Goal: Answer question/provide support: Share knowledge or assist other users

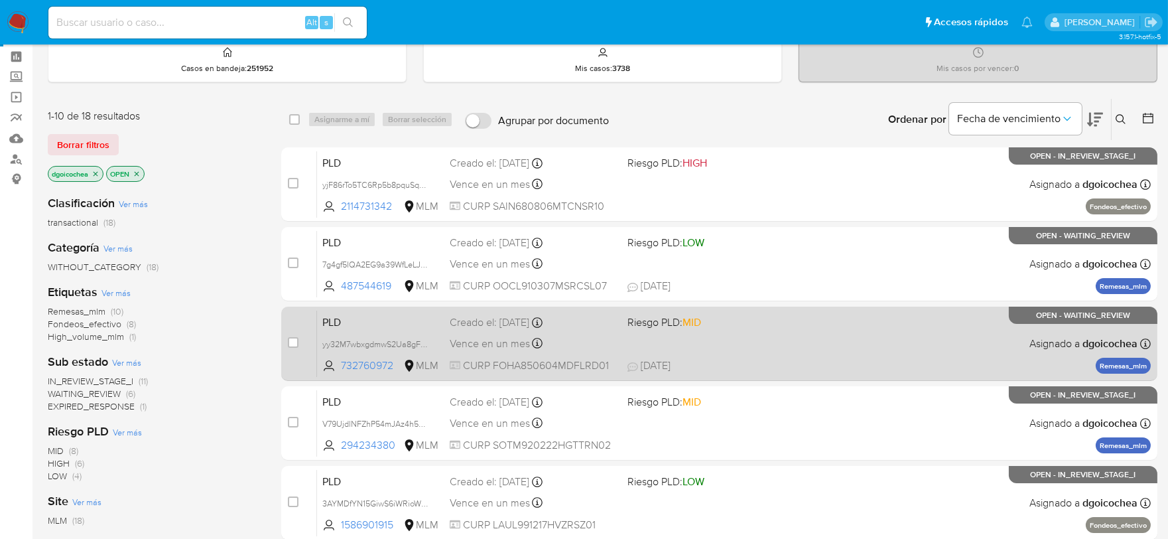
scroll to position [74, 0]
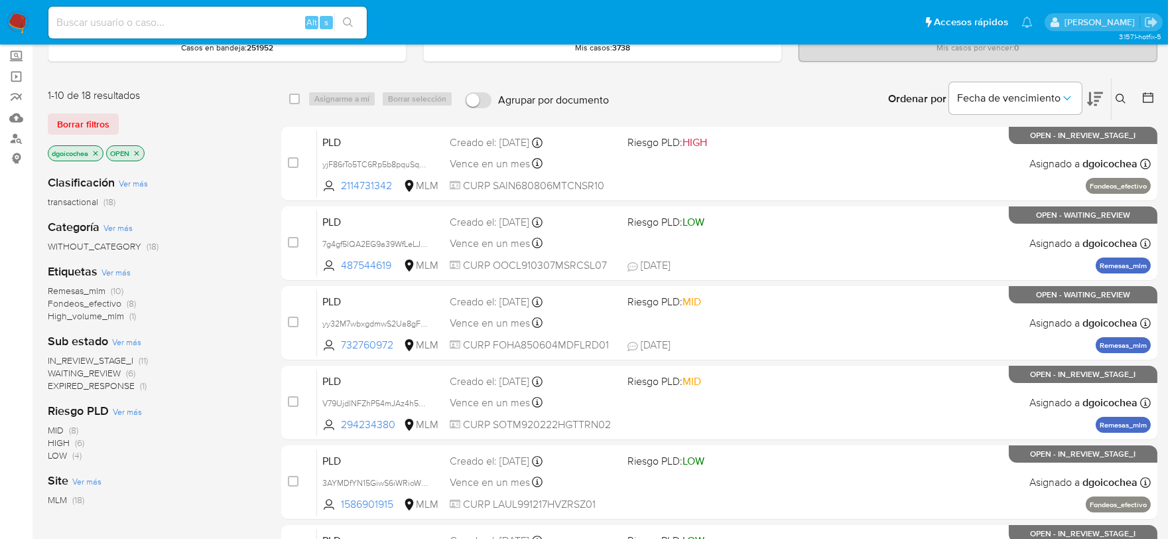
click at [100, 356] on span "IN_REVIEW_STAGE_I" at bounding box center [91, 360] width 86 height 13
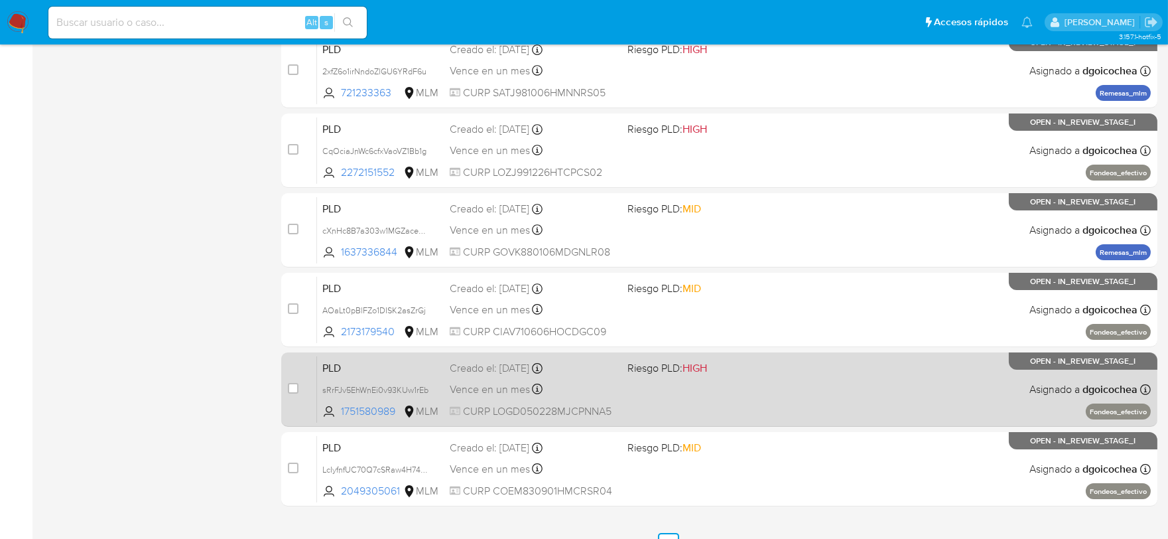
scroll to position [508, 0]
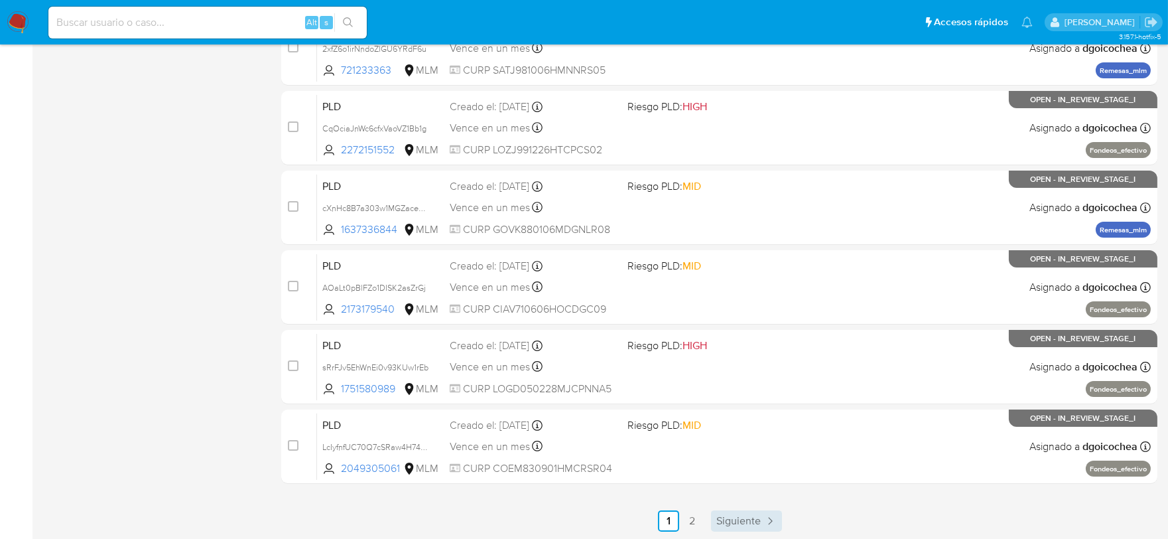
click at [753, 516] on span "Siguiente" at bounding box center [739, 521] width 44 height 11
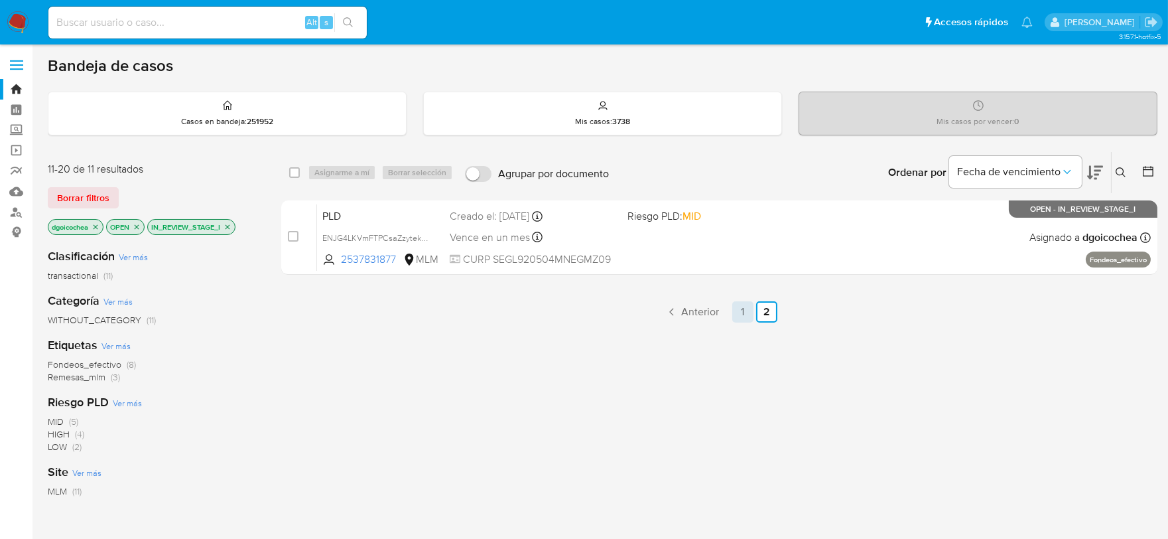
click at [741, 315] on link "1" at bounding box center [743, 311] width 21 height 21
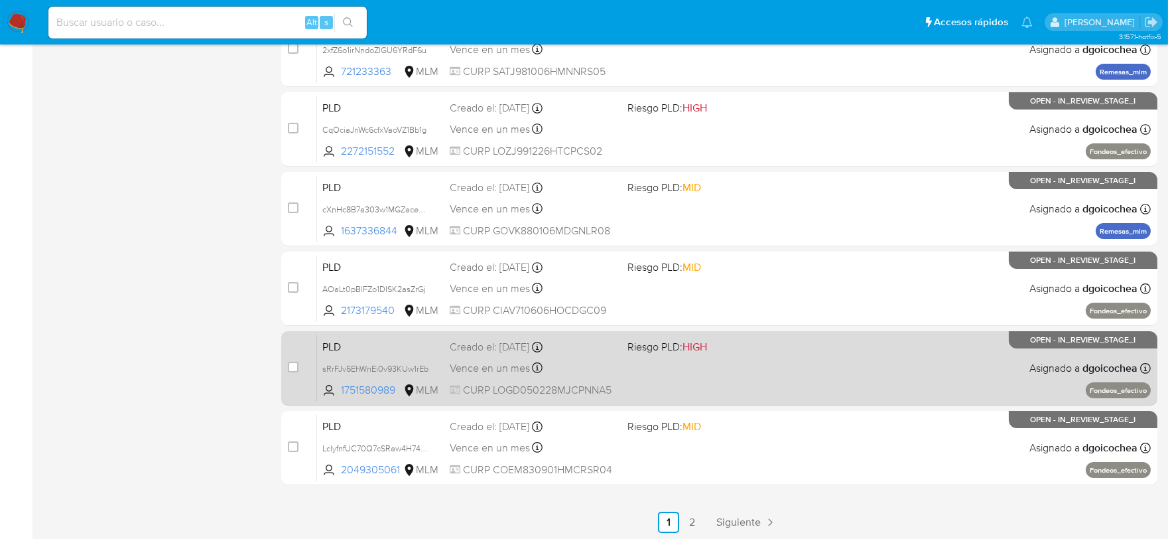
scroll to position [508, 0]
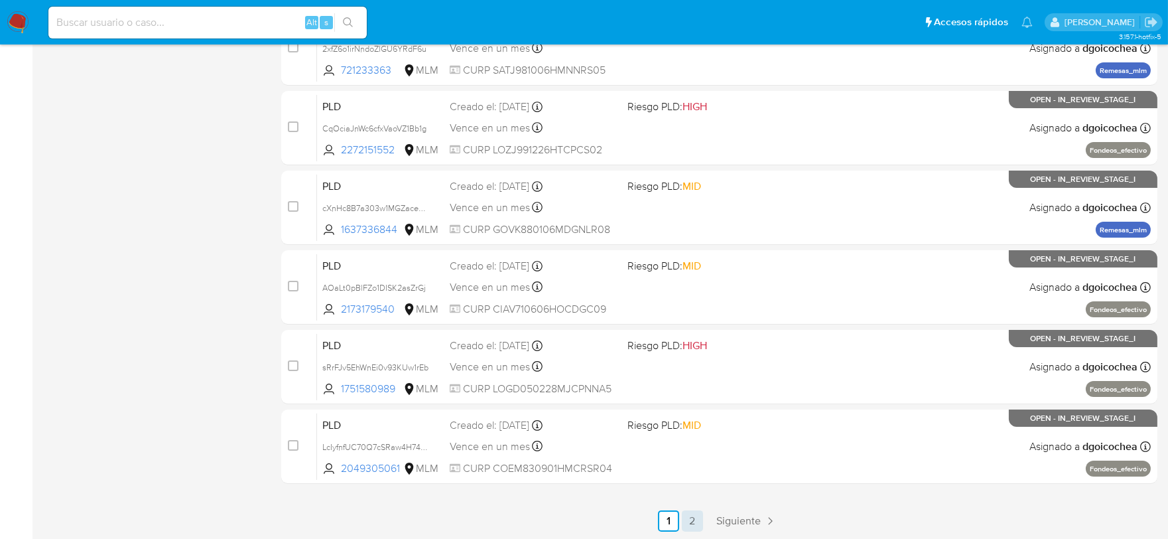
click at [699, 516] on link "2" at bounding box center [692, 520] width 21 height 21
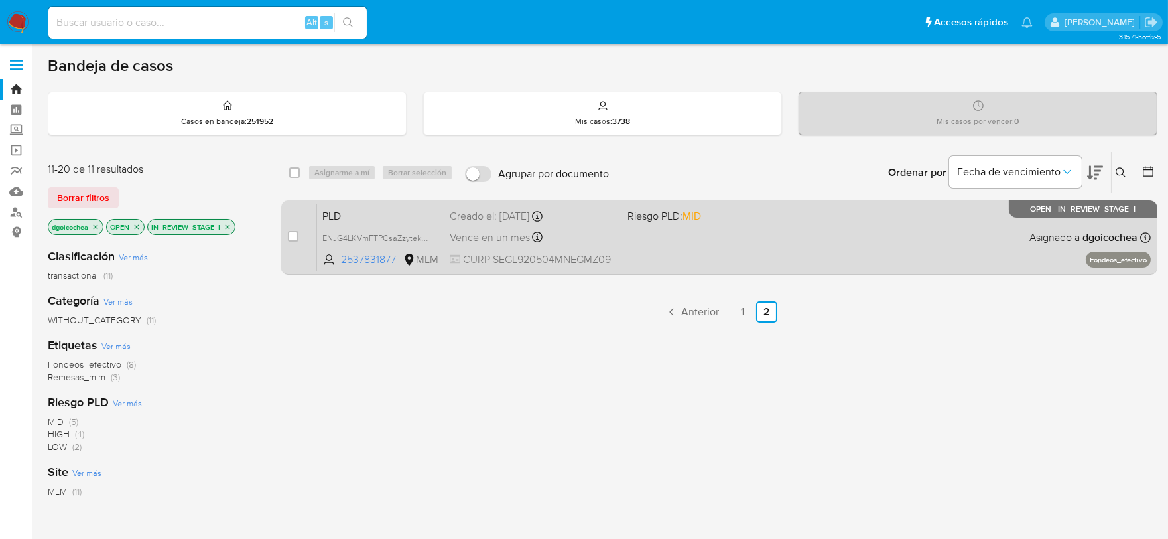
click at [327, 216] on span "PLD" at bounding box center [380, 214] width 117 height 17
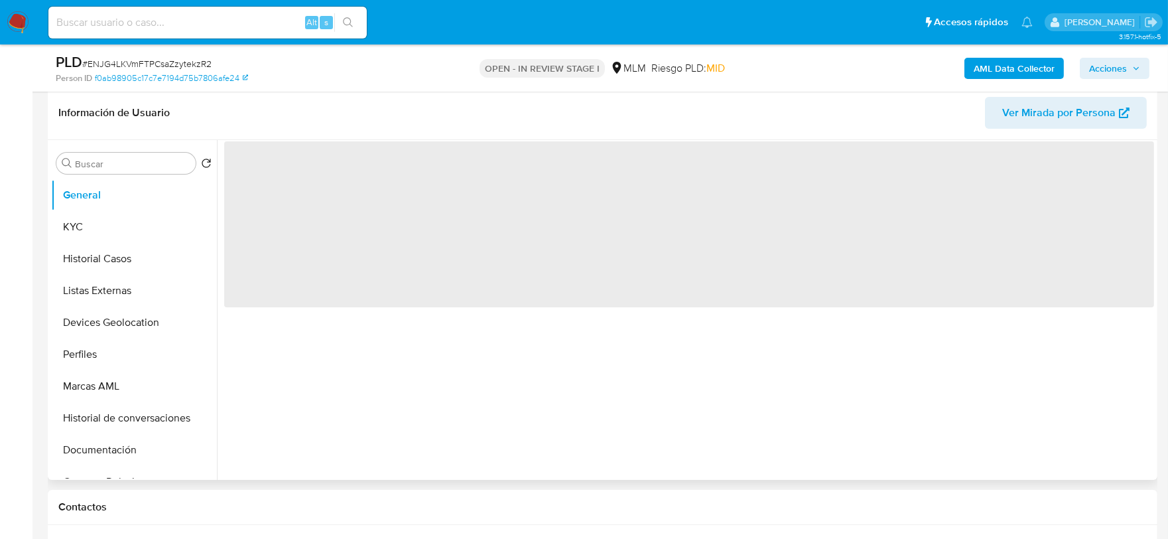
scroll to position [221, 0]
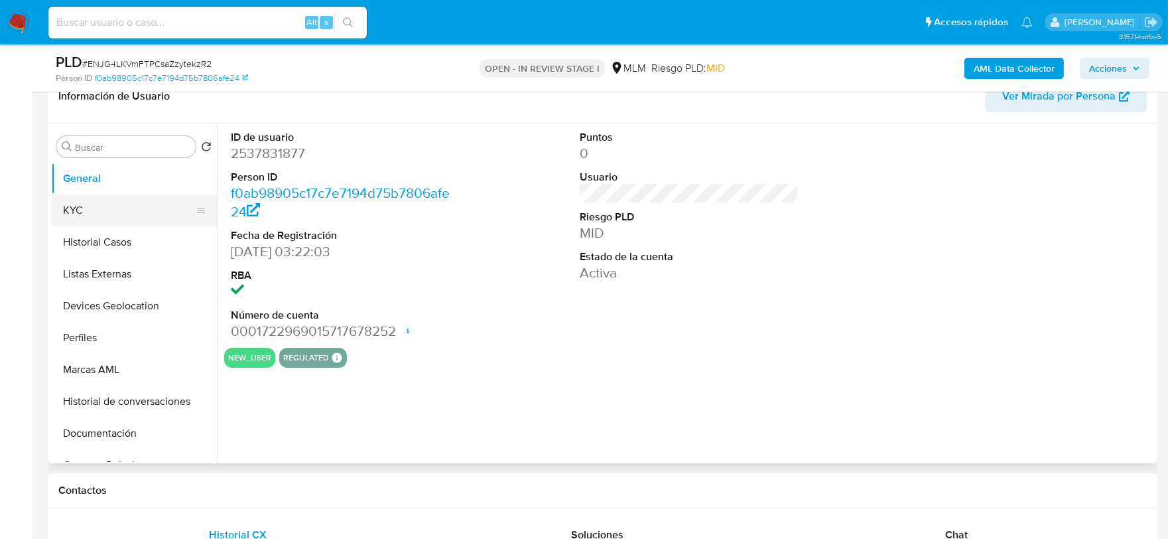
select select "10"
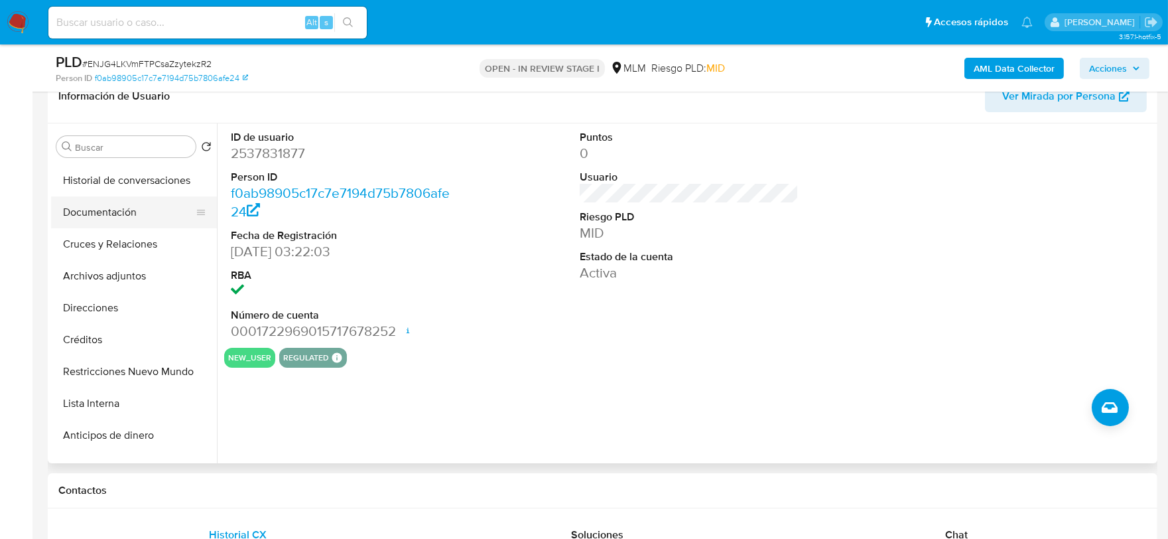
click at [108, 214] on button "Documentación" at bounding box center [128, 212] width 155 height 32
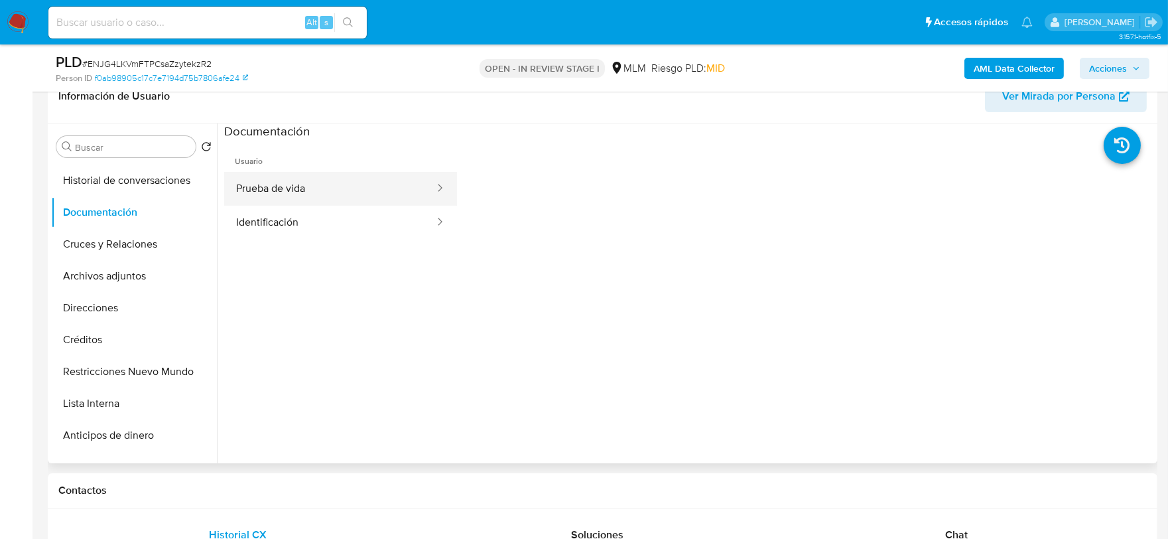
click at [292, 193] on button "Prueba de vida" at bounding box center [330, 189] width 212 height 34
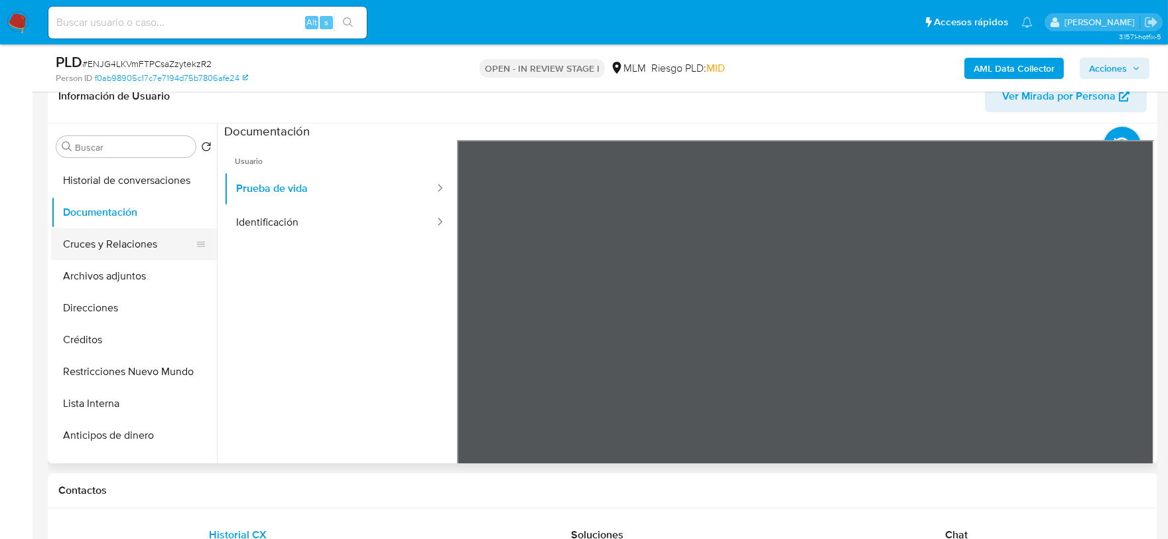
click at [120, 249] on button "Cruces y Relaciones" at bounding box center [128, 244] width 155 height 32
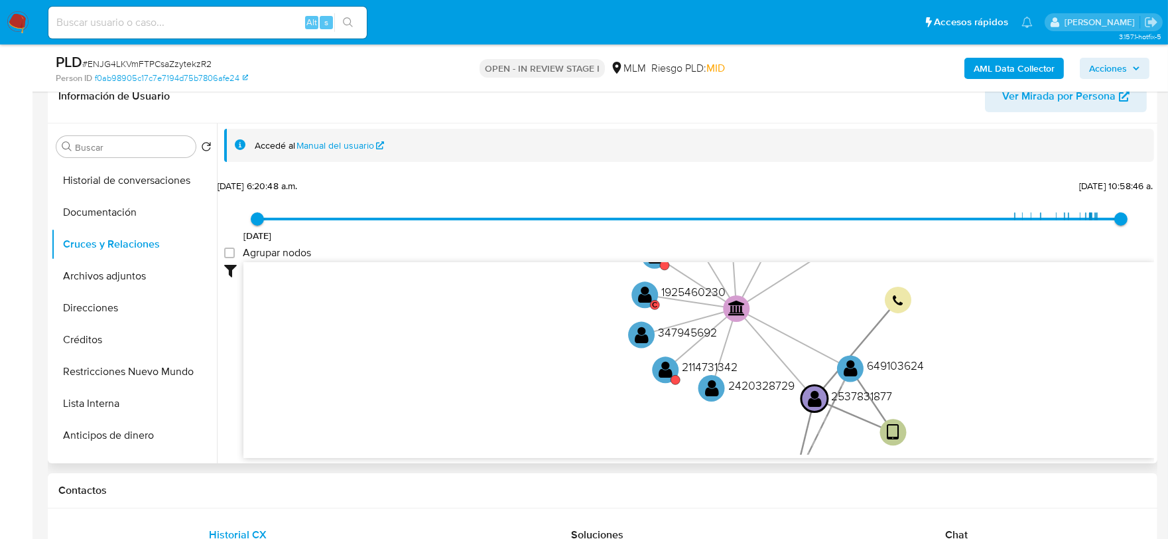
drag, startPoint x: 805, startPoint y: 326, endPoint x: 805, endPoint y: 360, distance: 34.5
click at [805, 360] on icon "device-68682d0a4c8544db44cf1082  user-2537831877  2537831877 user-649103624 …" at bounding box center [699, 358] width 911 height 192
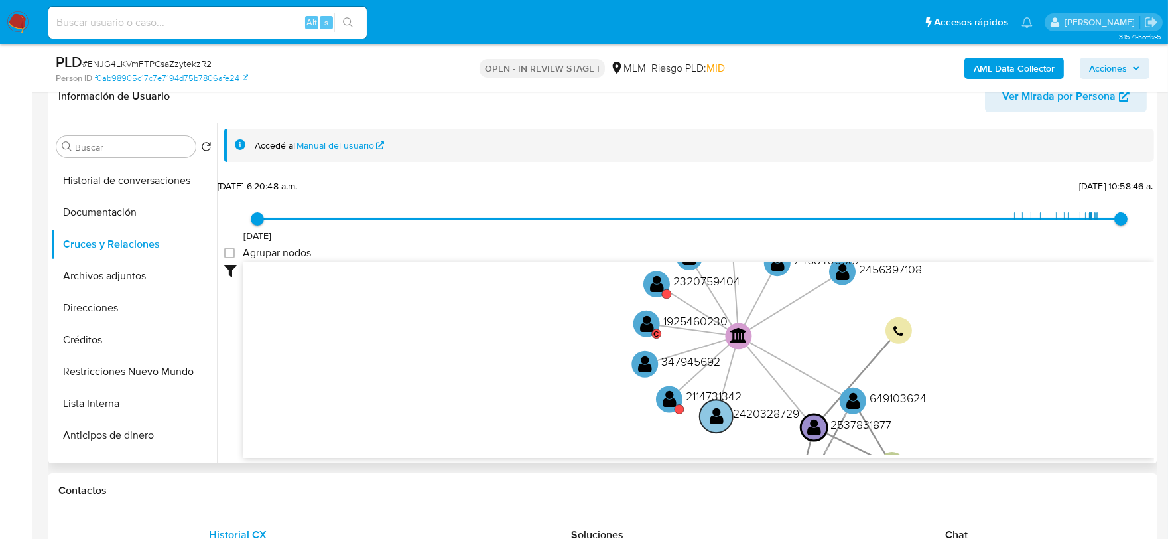
click at [722, 419] on text "" at bounding box center [717, 415] width 14 height 19
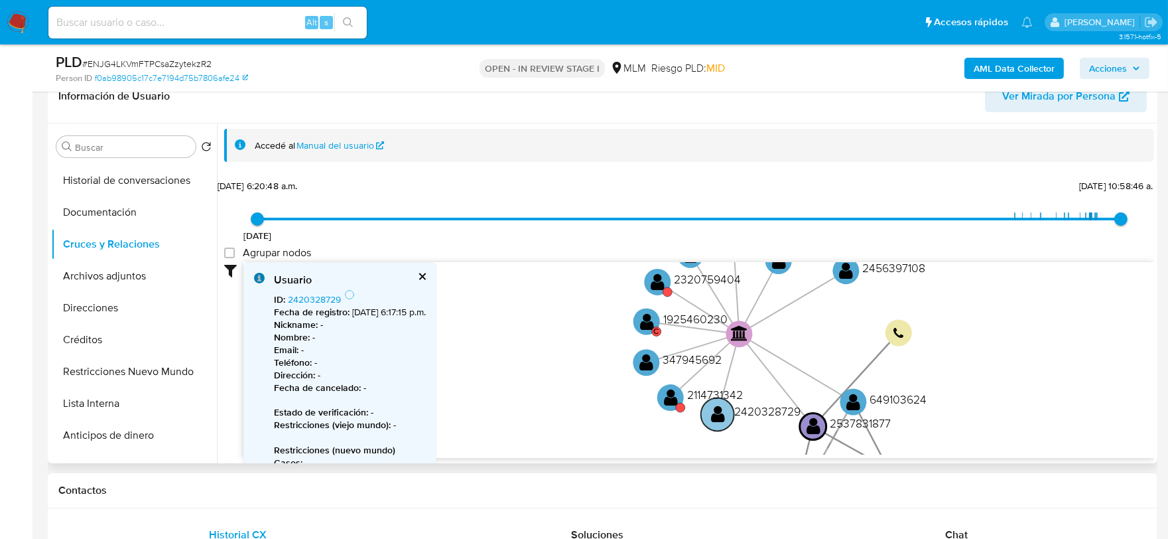
click at [717, 417] on text "" at bounding box center [718, 413] width 14 height 19
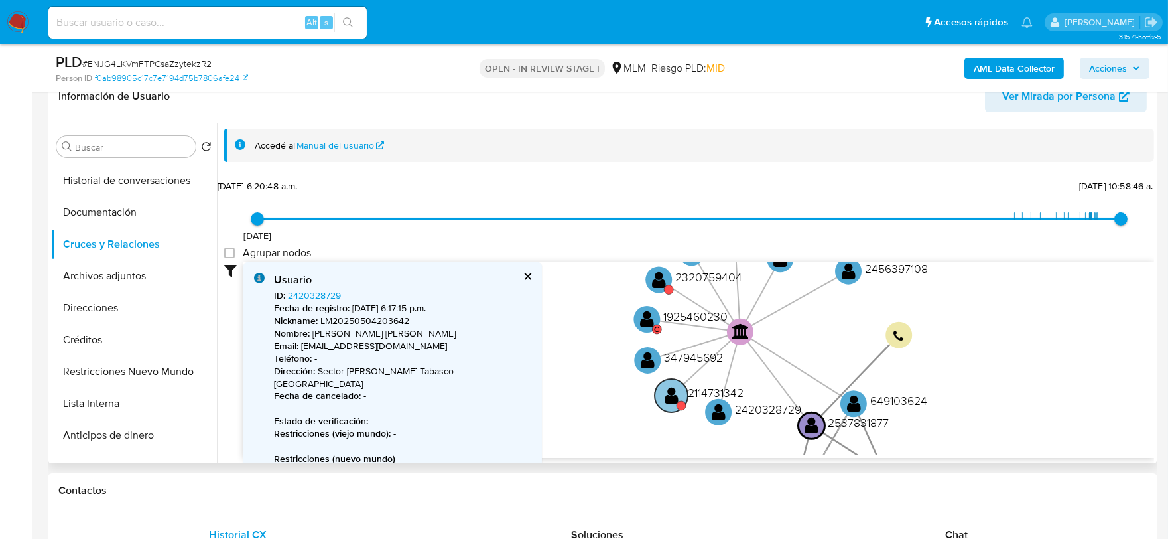
click at [671, 397] on text "" at bounding box center [672, 394] width 14 height 19
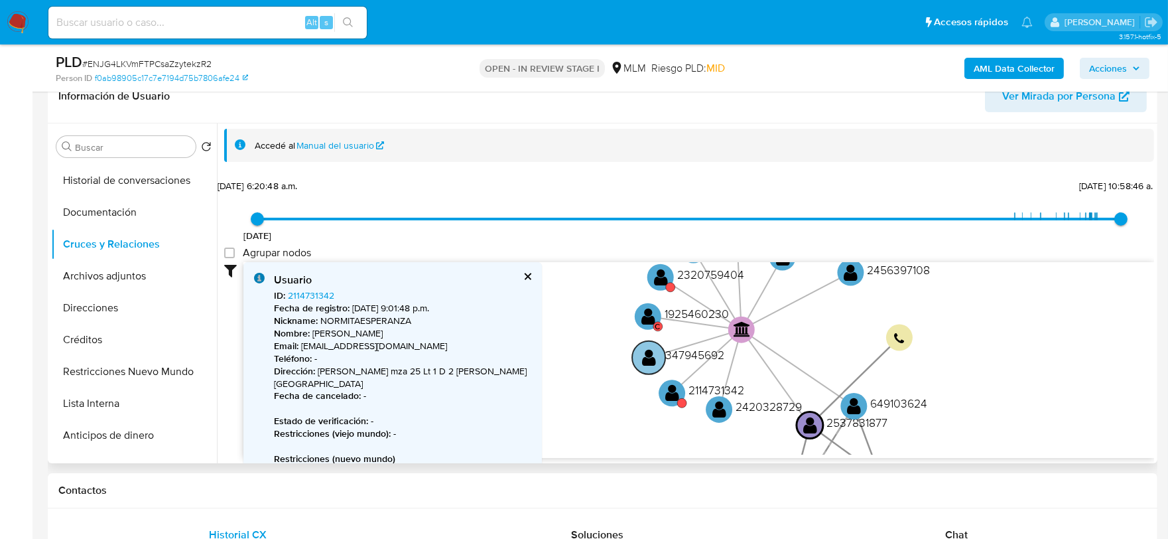
click at [648, 361] on text "" at bounding box center [649, 357] width 14 height 19
click at [648, 361] on text "" at bounding box center [649, 356] width 14 height 19
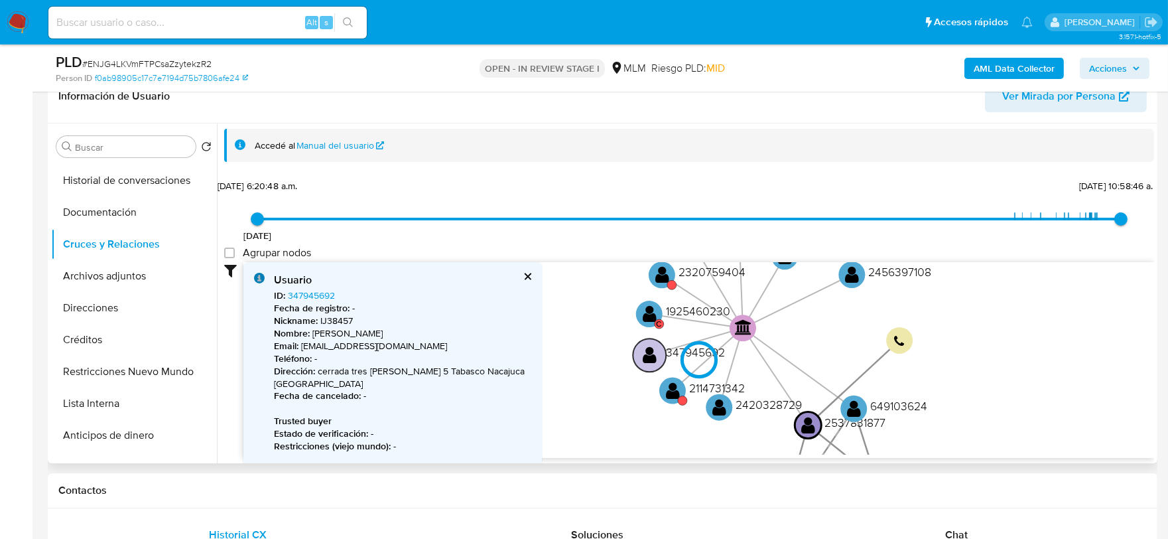
type input "1625860293000"
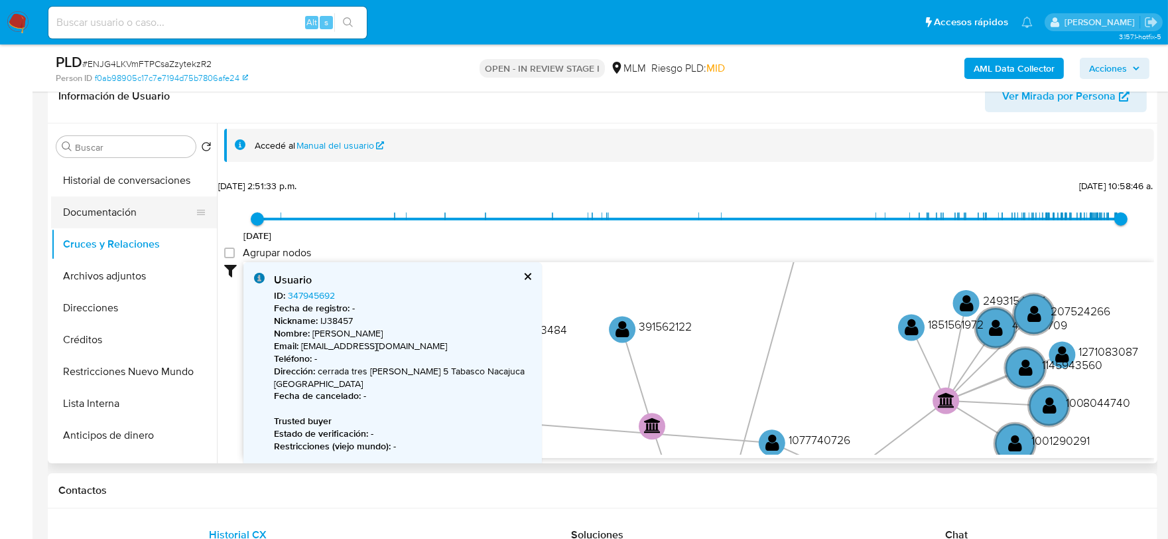
scroll to position [0, 0]
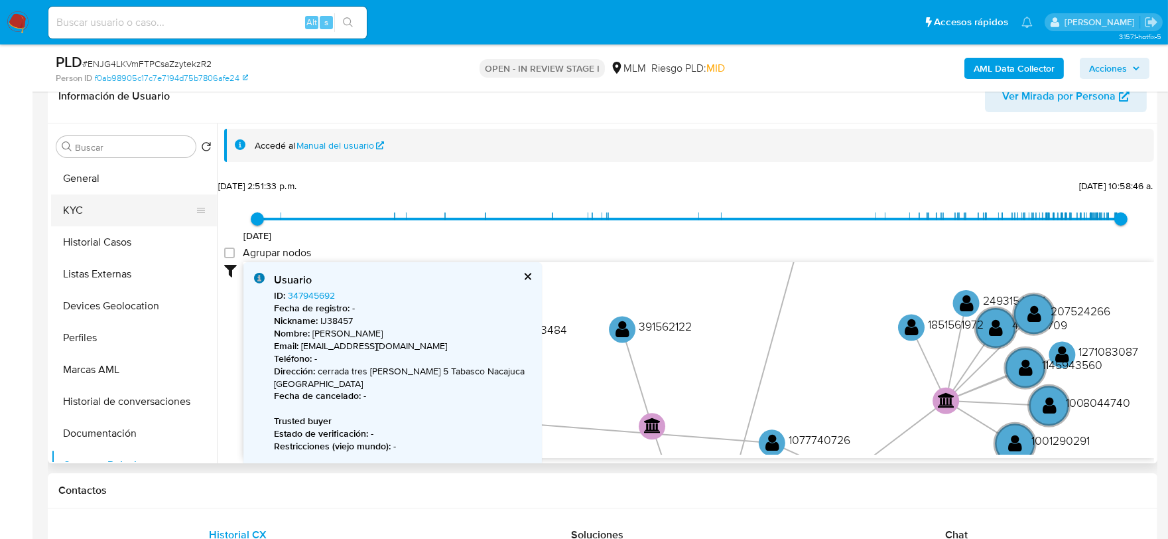
click at [98, 199] on button "KYC" at bounding box center [128, 210] width 155 height 32
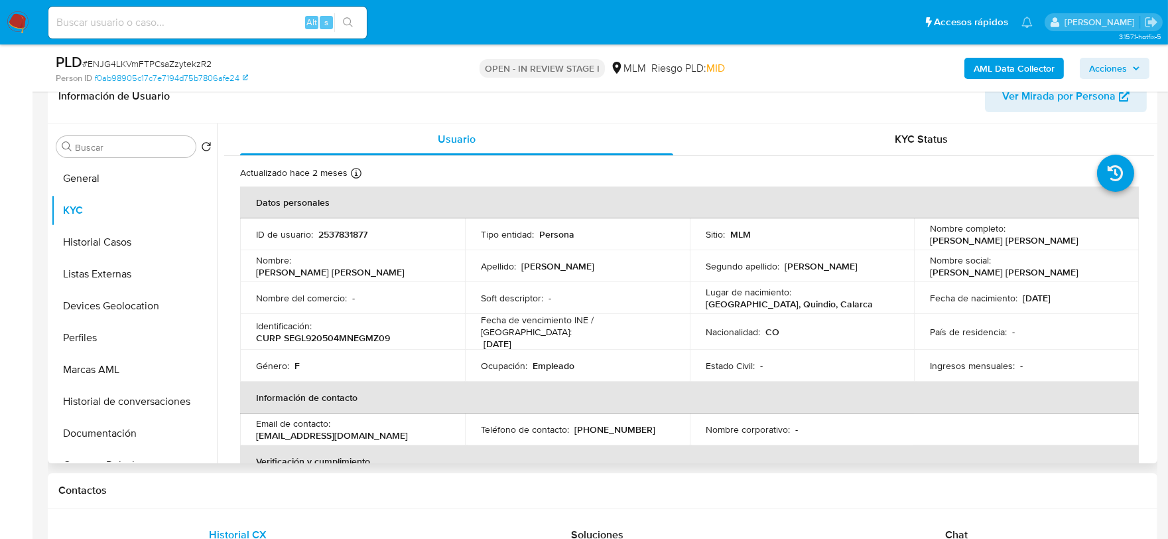
click at [936, 242] on p "Lizeth Melisa Segura Gomez" at bounding box center [1004, 240] width 149 height 12
drag, startPoint x: 1055, startPoint y: 240, endPoint x: 928, endPoint y: 246, distance: 127.6
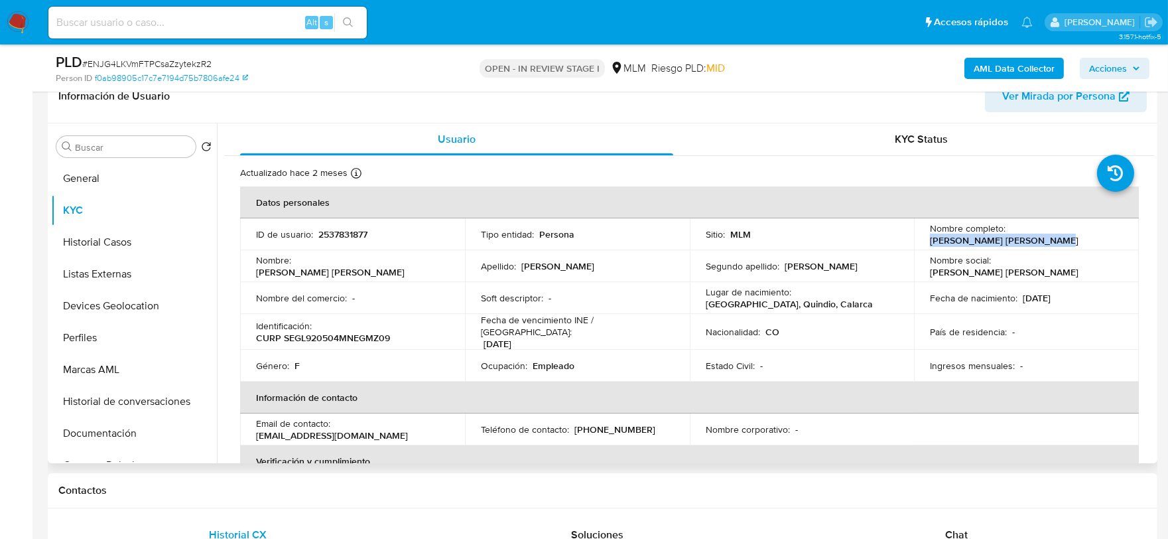
click at [930, 246] on div "Nombre completo : Lizeth Melisa Segura Gomez" at bounding box center [1026, 234] width 193 height 24
copy p "Lizeth Melisa Segura Gomez"
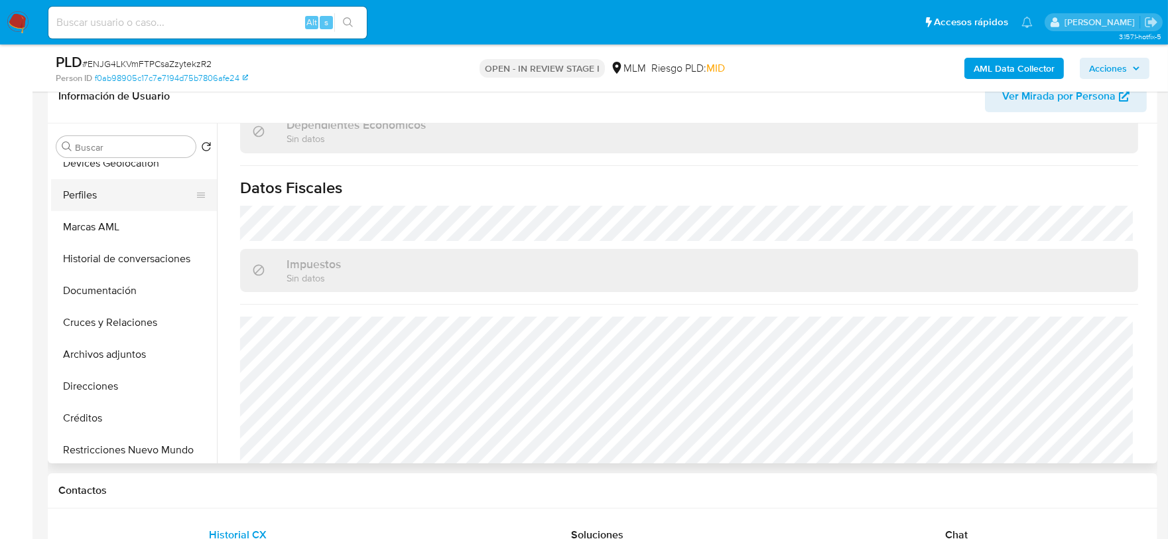
scroll to position [147, 0]
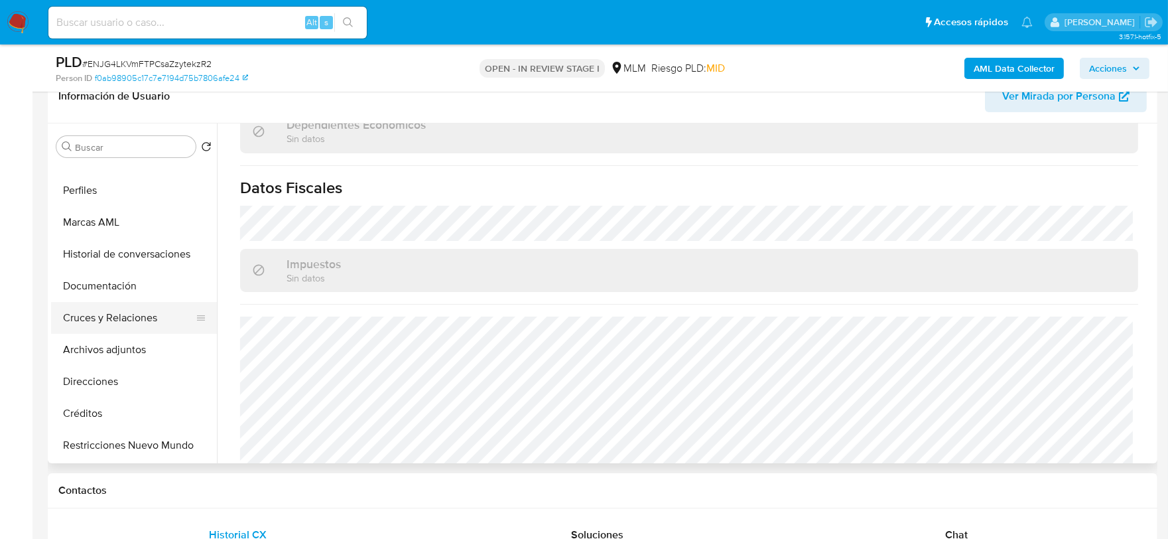
click at [115, 313] on button "Cruces y Relaciones" at bounding box center [128, 318] width 155 height 32
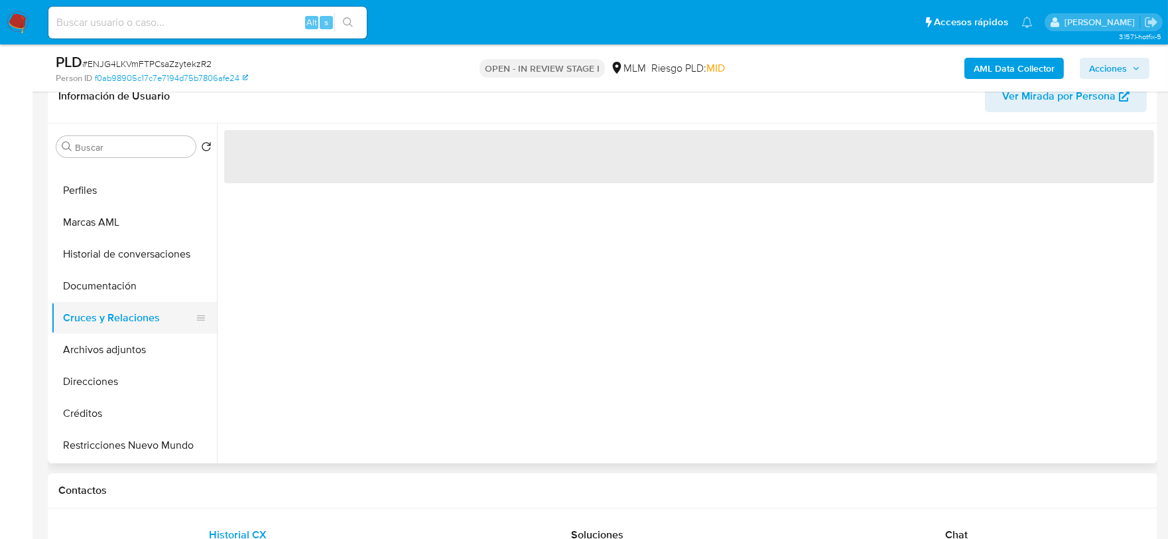
scroll to position [0, 0]
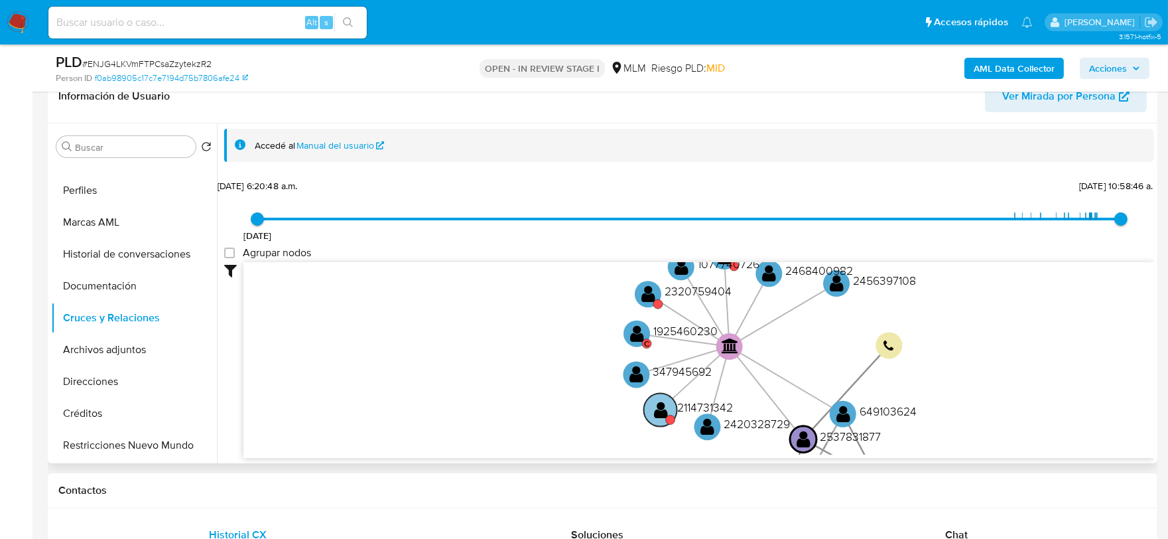
click at [654, 413] on text "" at bounding box center [661, 408] width 14 height 19
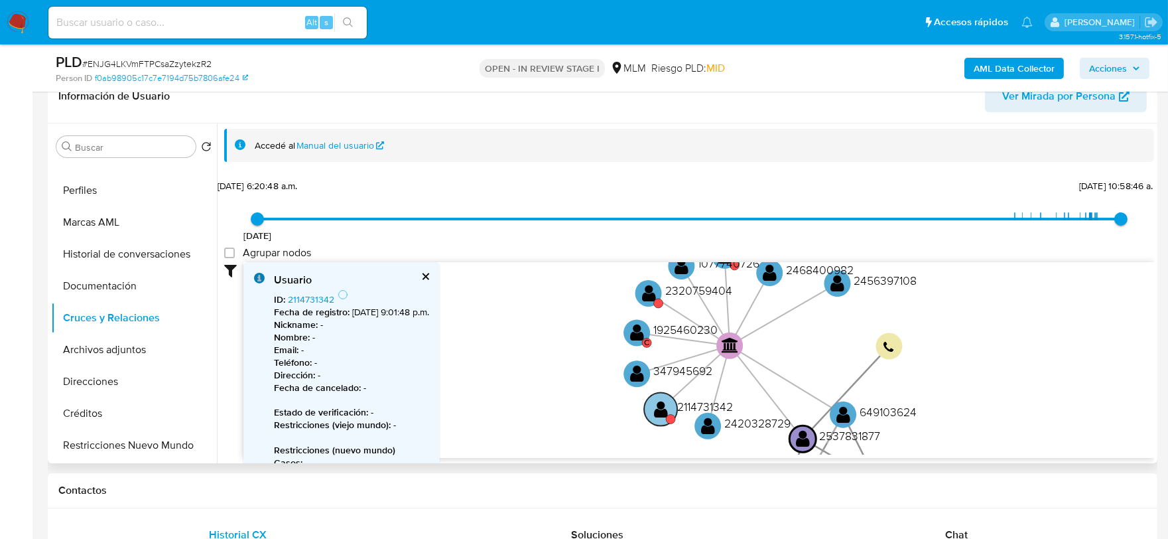
click at [654, 413] on text "" at bounding box center [661, 408] width 14 height 19
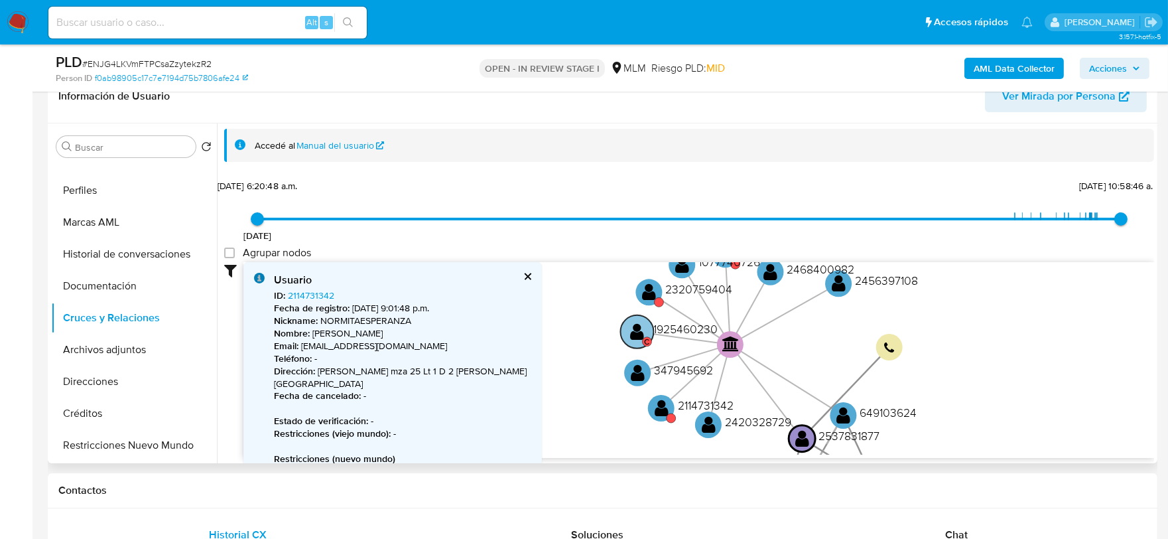
click at [632, 335] on text "" at bounding box center [638, 330] width 14 height 19
click at [632, 335] on text "" at bounding box center [638, 329] width 14 height 19
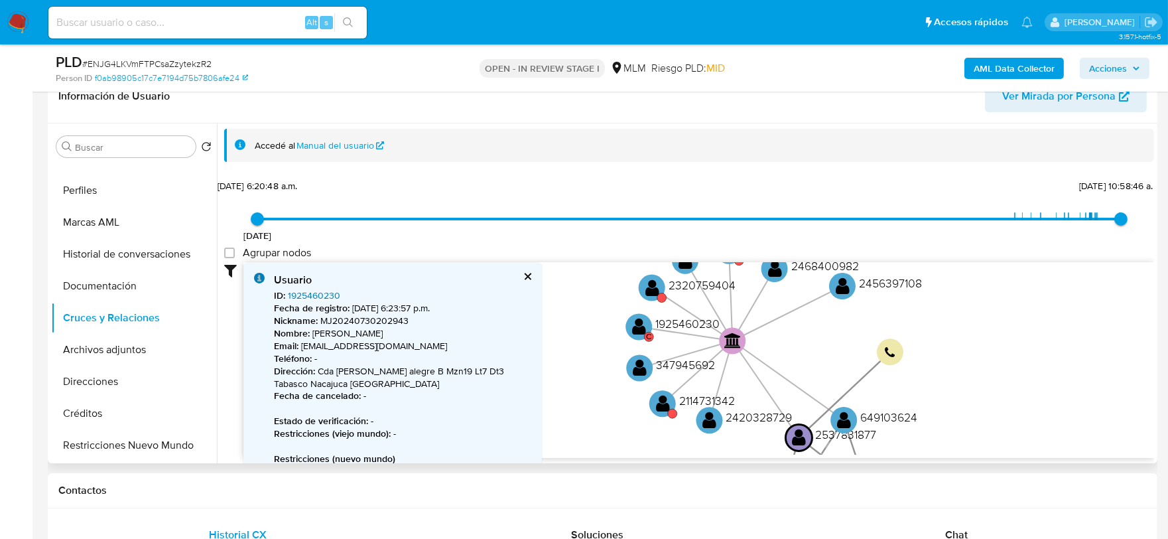
click at [316, 293] on link "1925460230" at bounding box center [314, 295] width 52 height 13
click at [660, 401] on text "" at bounding box center [663, 402] width 14 height 19
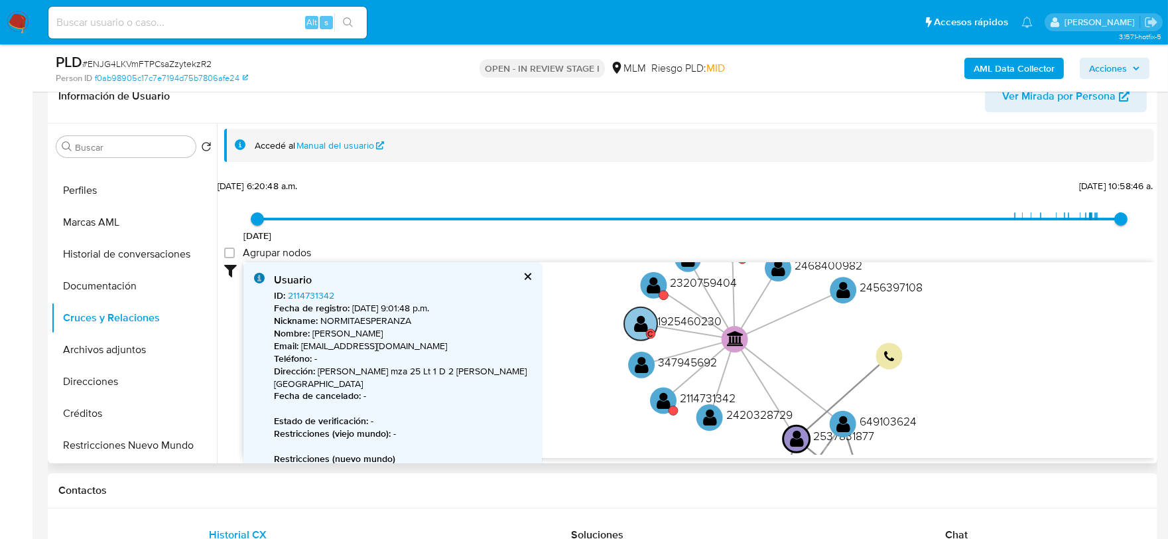
click at [649, 329] on text "C" at bounding box center [650, 333] width 5 height 12
click at [640, 322] on text "" at bounding box center [642, 322] width 14 height 19
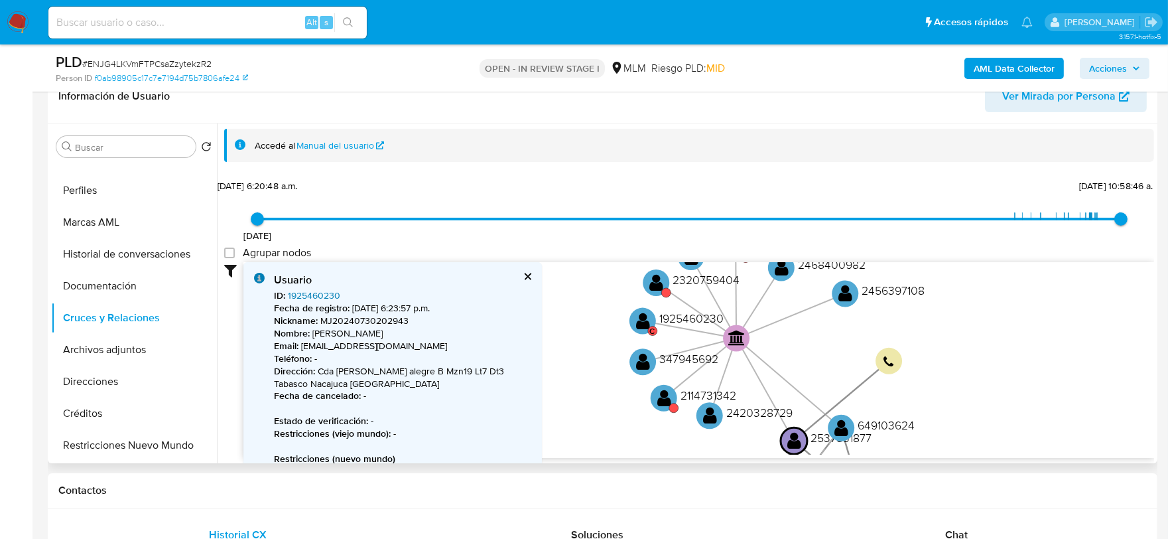
click at [301, 295] on link "1925460230" at bounding box center [314, 295] width 52 height 13
click at [658, 285] on text "" at bounding box center [657, 281] width 14 height 19
click at [658, 285] on text "" at bounding box center [658, 280] width 14 height 19
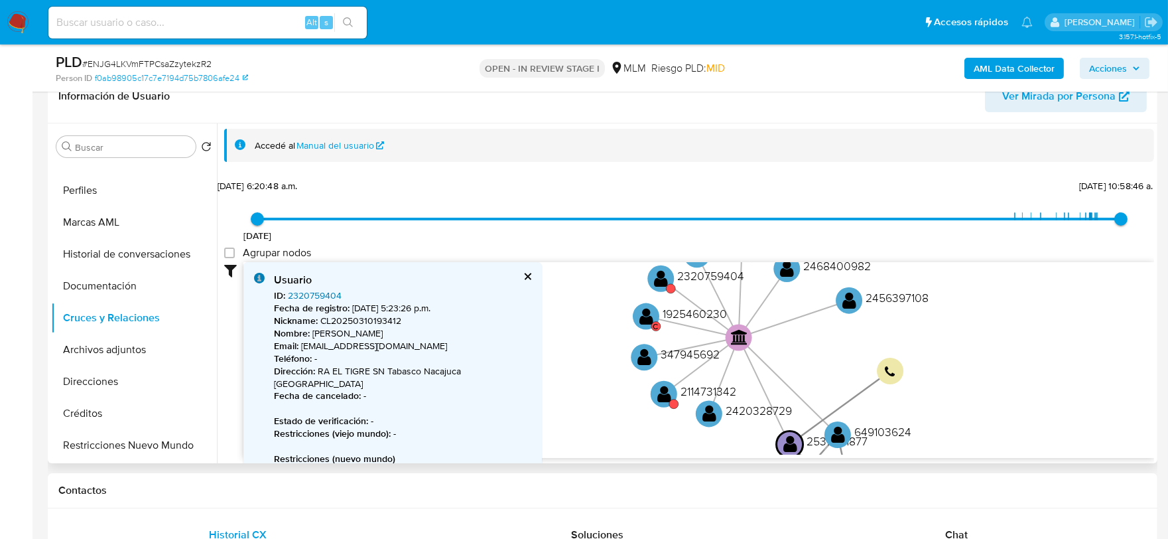
click at [325, 297] on link "2320759404" at bounding box center [315, 295] width 54 height 13
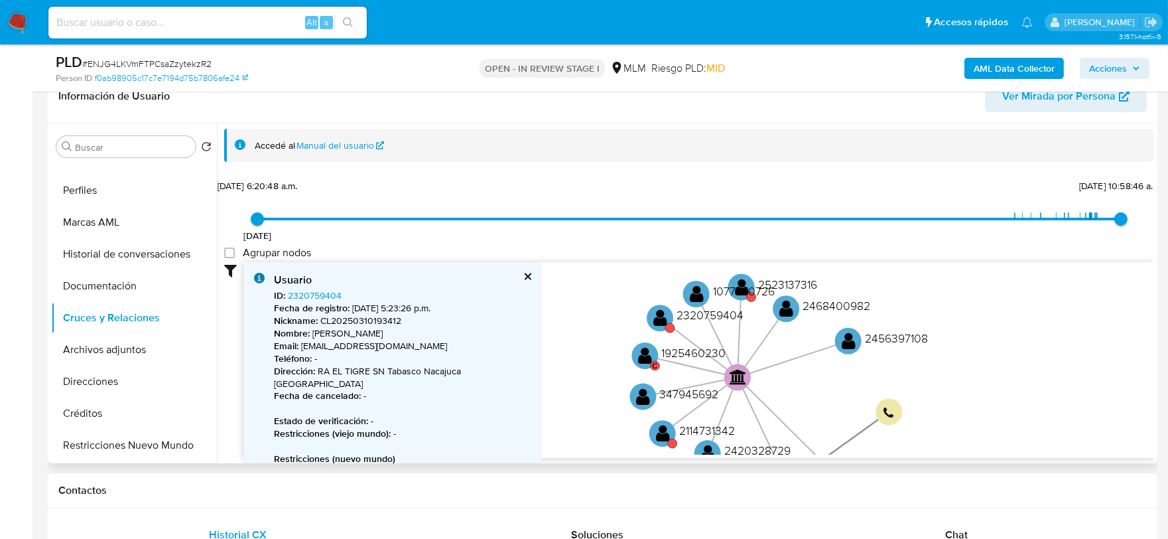
drag, startPoint x: 598, startPoint y: 282, endPoint x: 595, endPoint y: 332, distance: 49.9
click at [595, 332] on icon "device-68682d0a4c8544db44cf1082  user-2537831877  2537831877 user-649103624 …" at bounding box center [699, 358] width 911 height 192
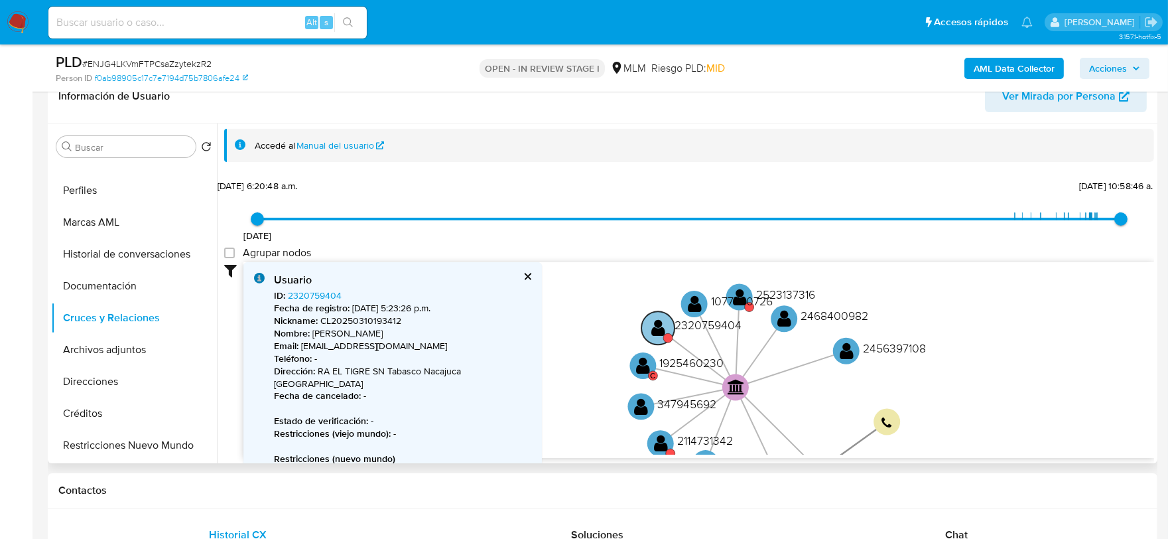
click at [650, 322] on circle at bounding box center [658, 327] width 33 height 33
click at [658, 329] on text "" at bounding box center [660, 326] width 14 height 19
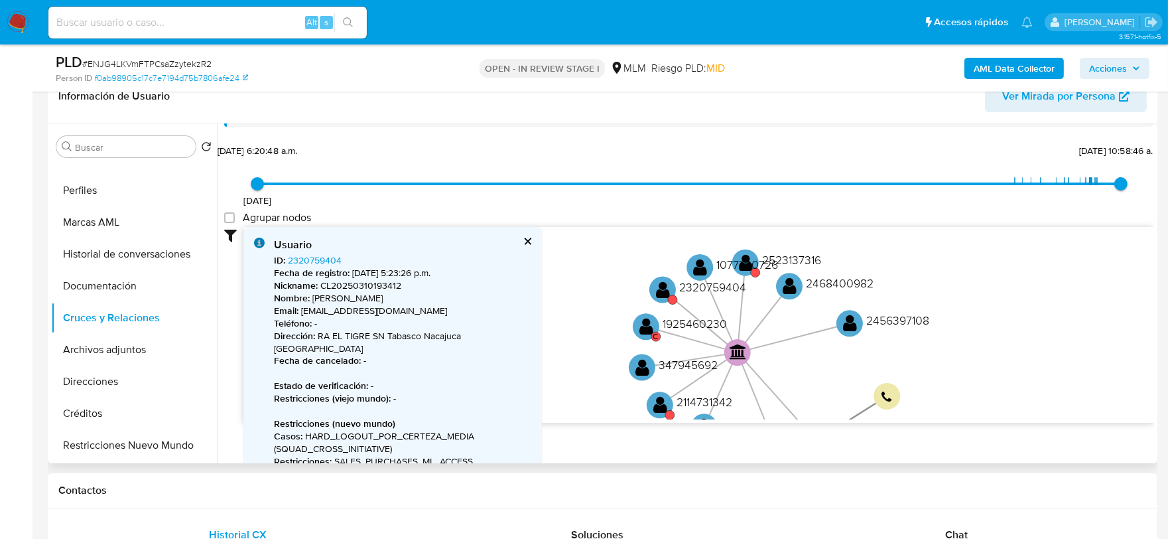
scroll to position [74, 0]
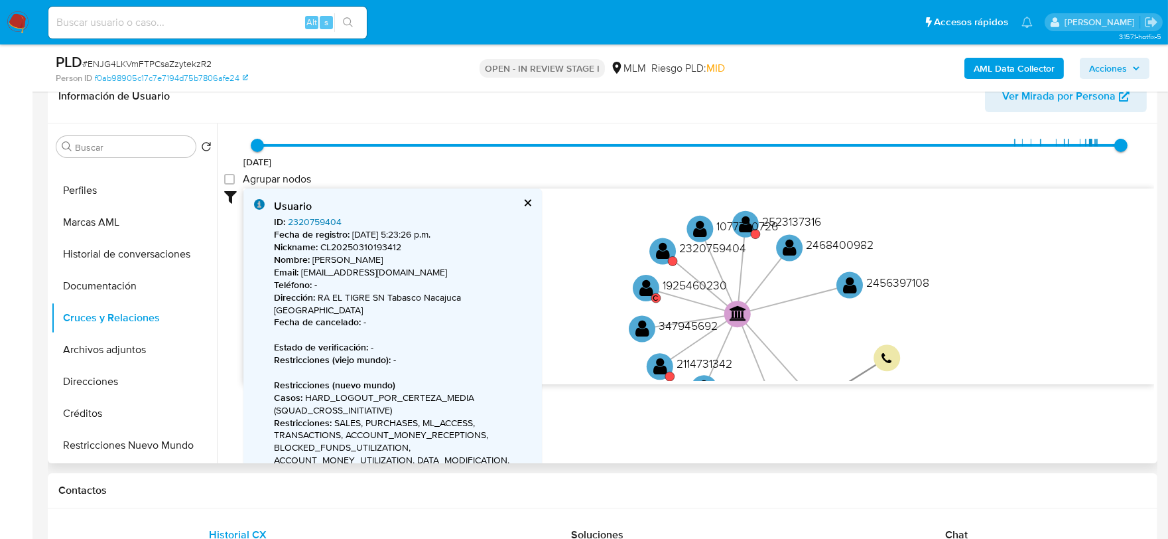
click at [317, 223] on link "2320759404" at bounding box center [315, 221] width 54 height 13
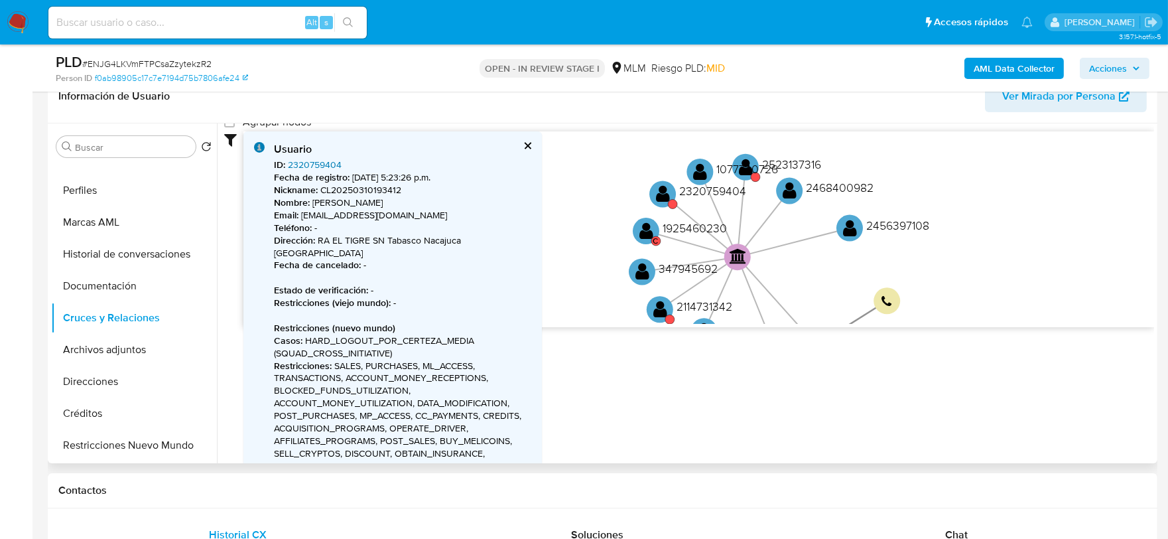
scroll to position [147, 0]
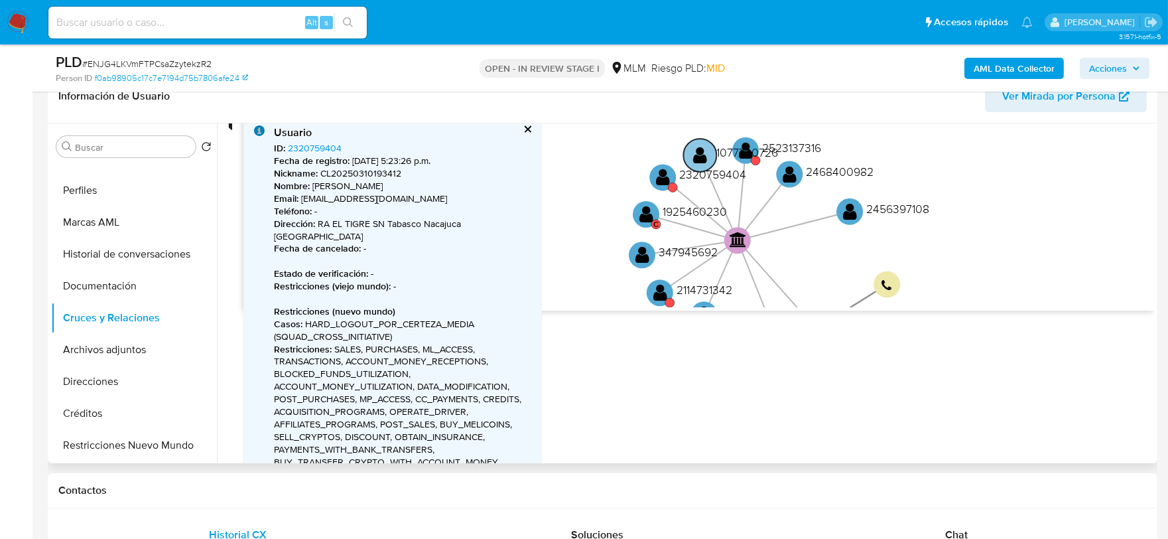
click at [752, 144] on text "1077740726" at bounding box center [748, 152] width 62 height 17
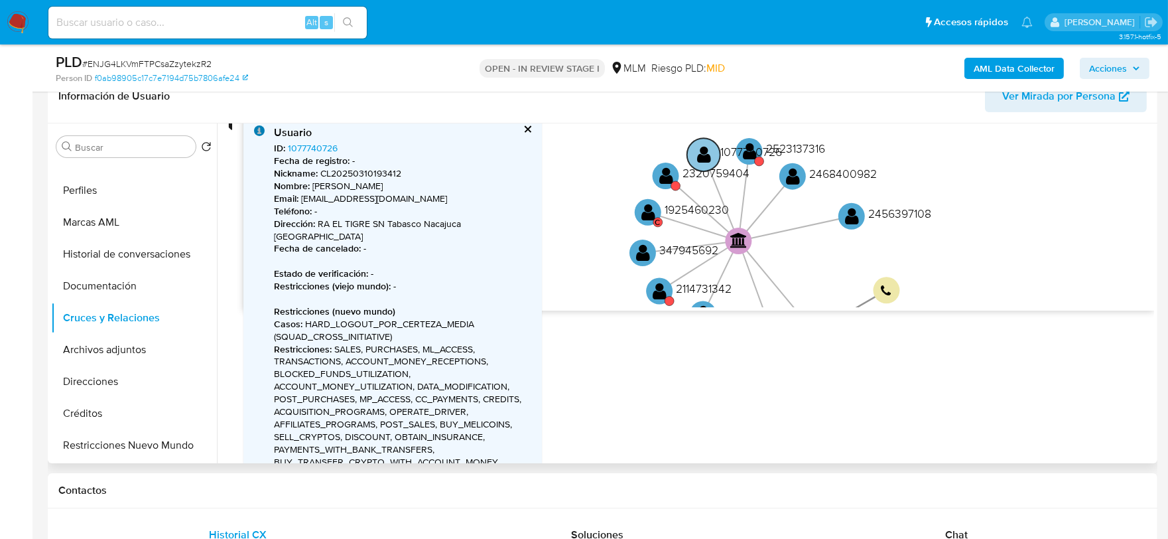
click at [753, 155] on text "1077740726" at bounding box center [752, 151] width 62 height 17
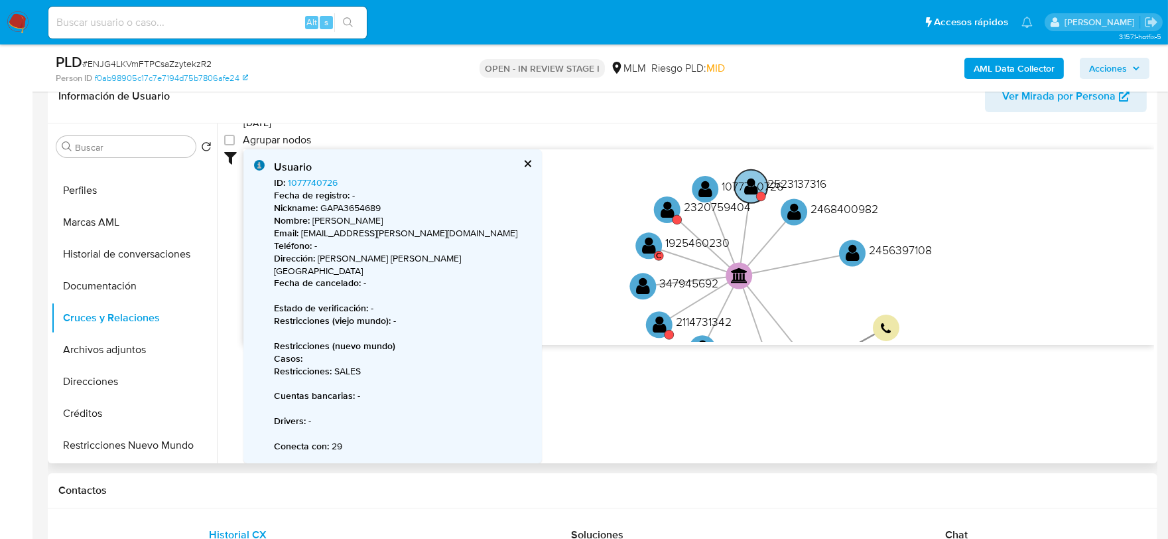
scroll to position [100, 0]
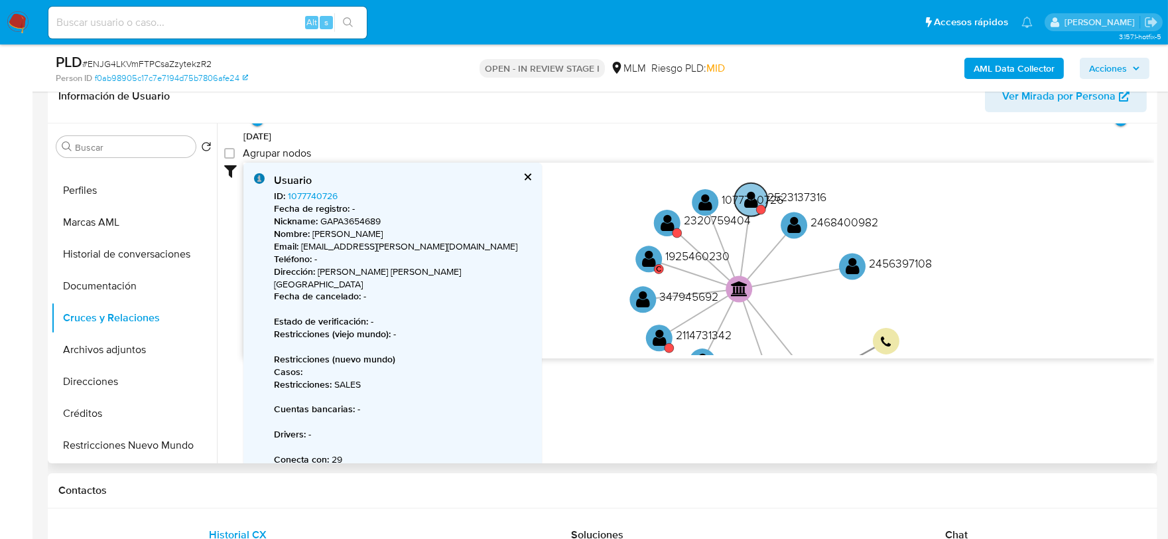
click at [752, 163] on icon "device-68682d0a4c8544db44cf1082  user-2537831877  2537831877 user-649103624 …" at bounding box center [699, 259] width 911 height 192
click at [754, 214] on circle at bounding box center [753, 200] width 33 height 33
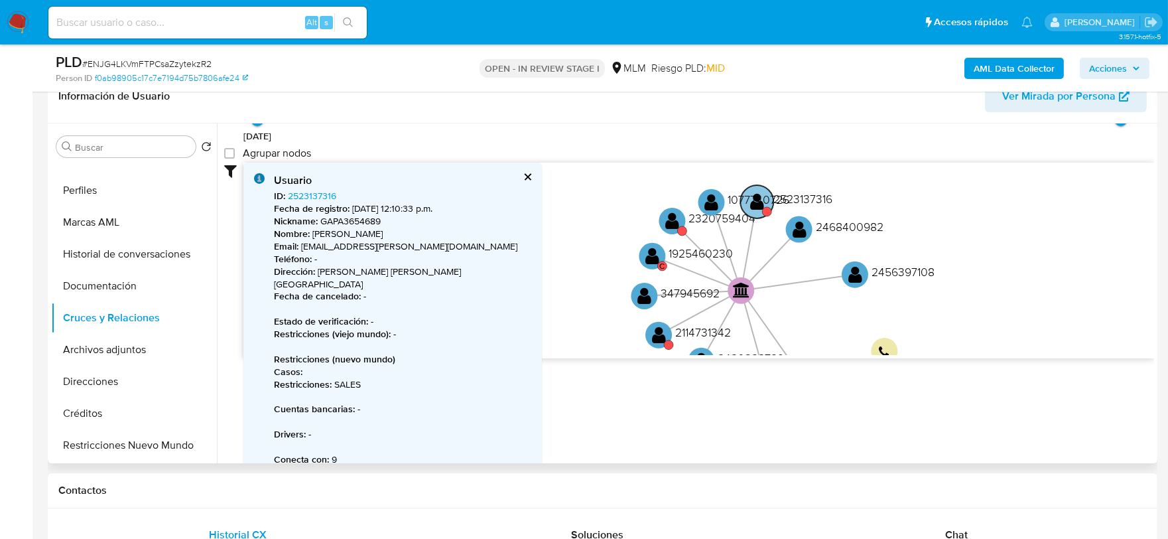
click at [754, 214] on circle at bounding box center [756, 201] width 33 height 33
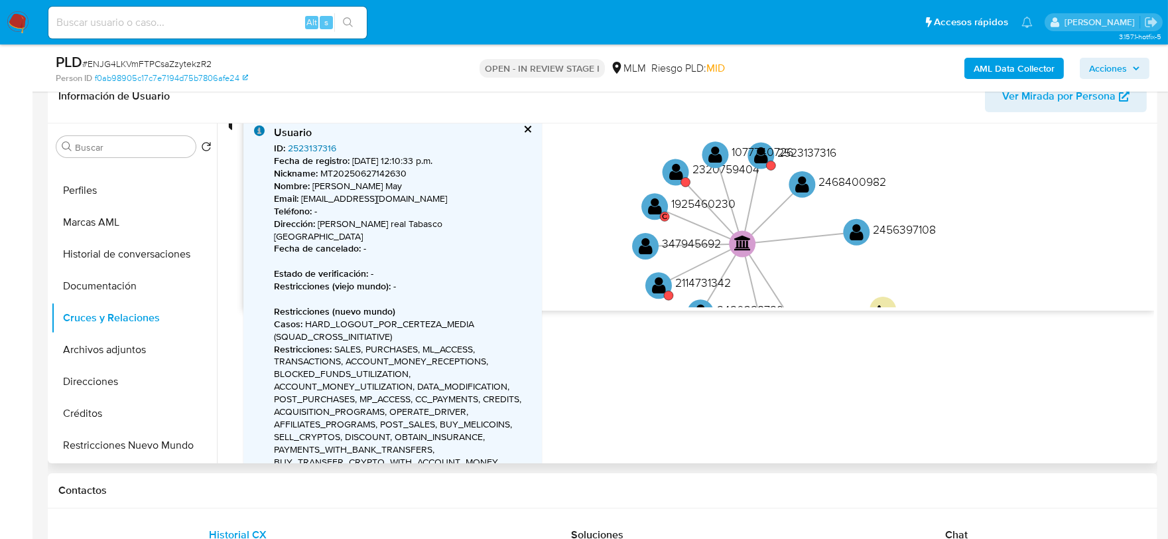
click at [304, 147] on link "2523137316" at bounding box center [312, 147] width 48 height 13
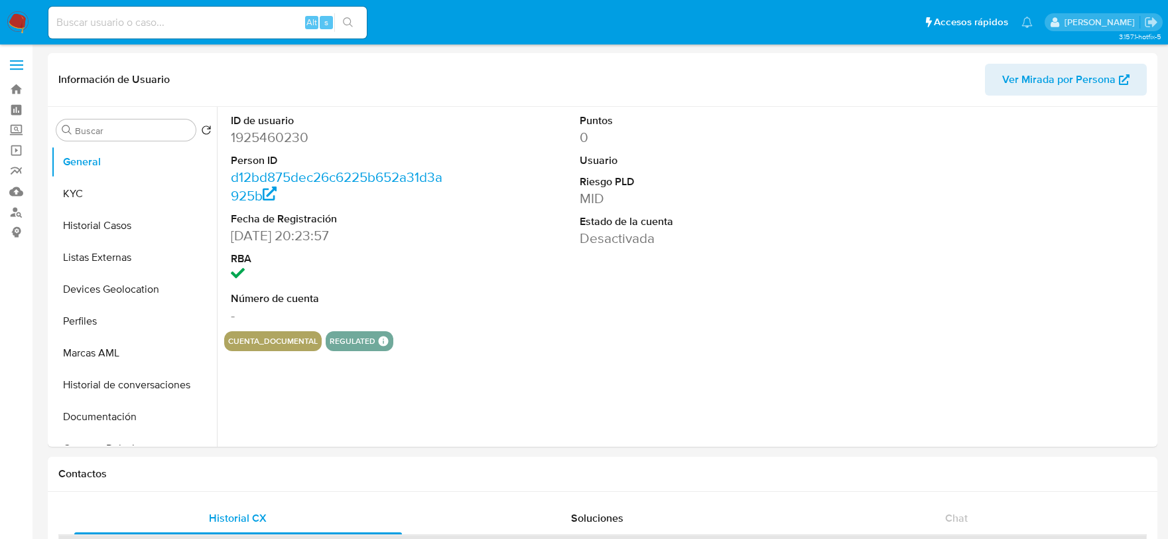
select select "10"
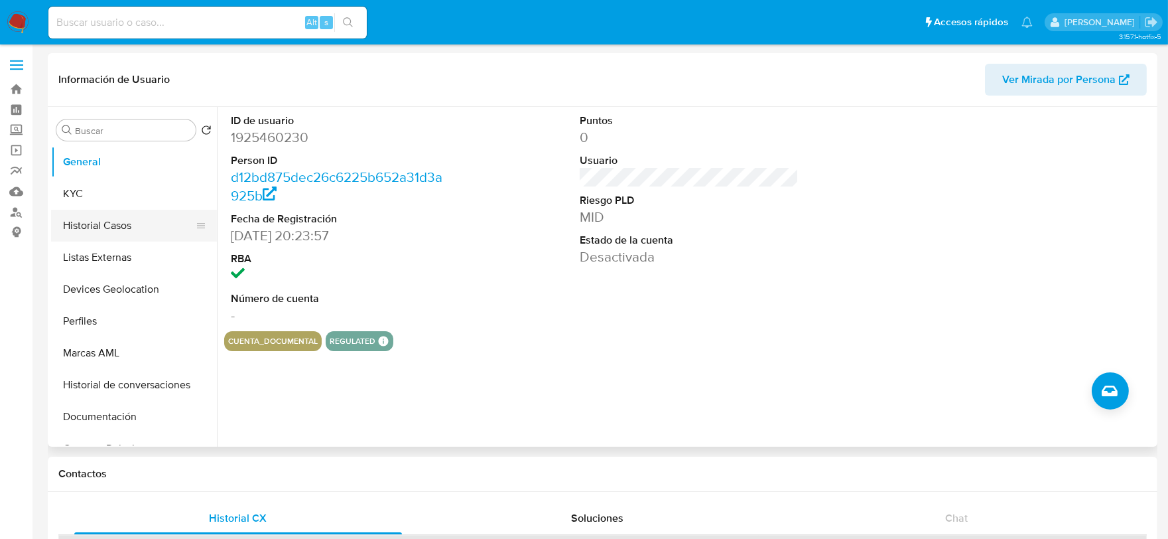
click at [100, 230] on button "Historial Casos" at bounding box center [128, 226] width 155 height 32
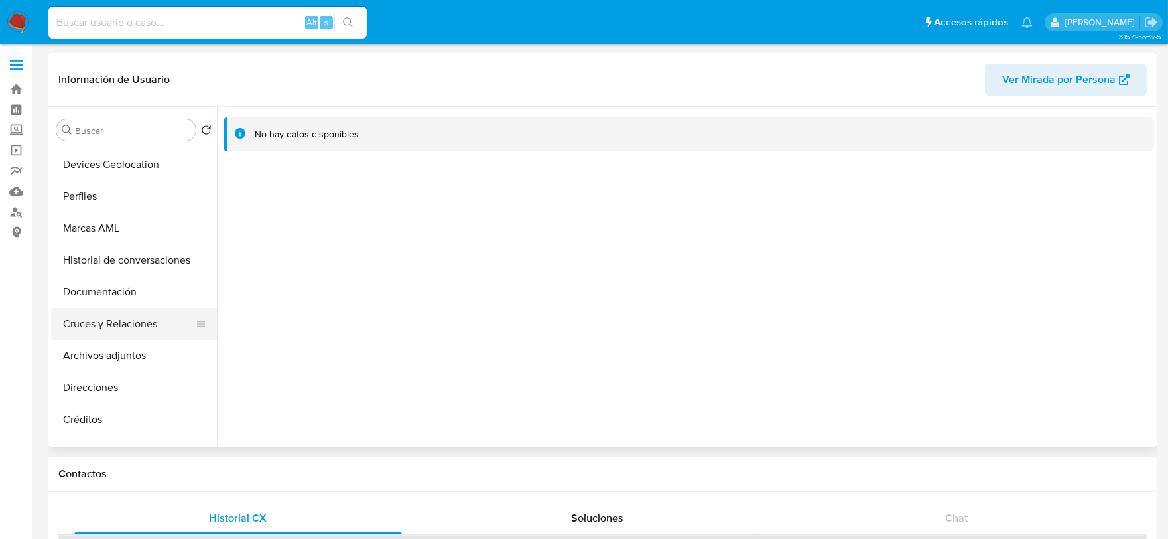
scroll to position [147, 0]
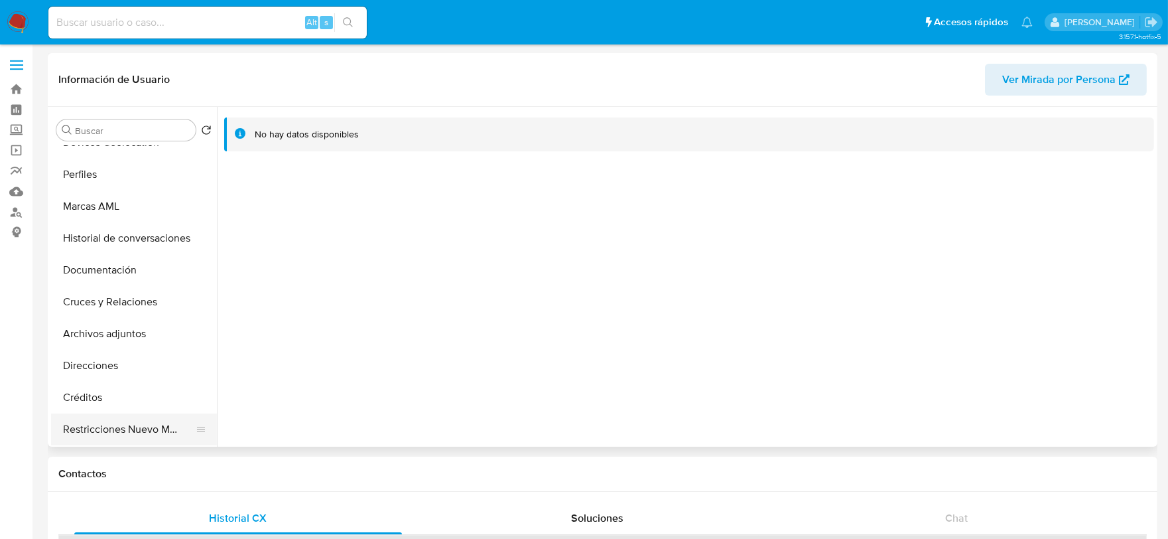
click at [143, 429] on button "Restricciones Nuevo Mundo" at bounding box center [128, 429] width 155 height 32
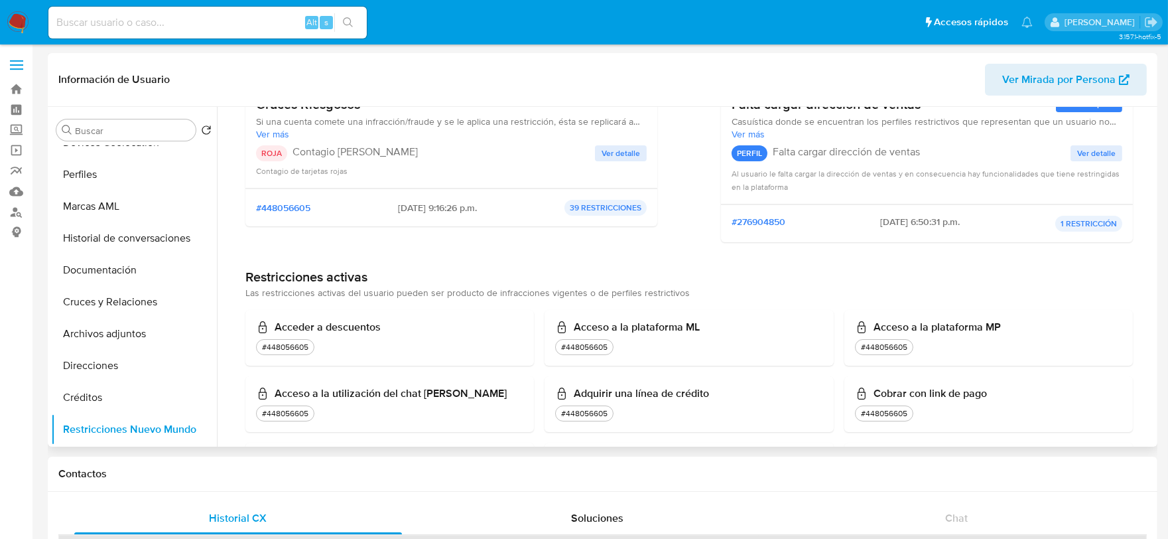
scroll to position [221, 0]
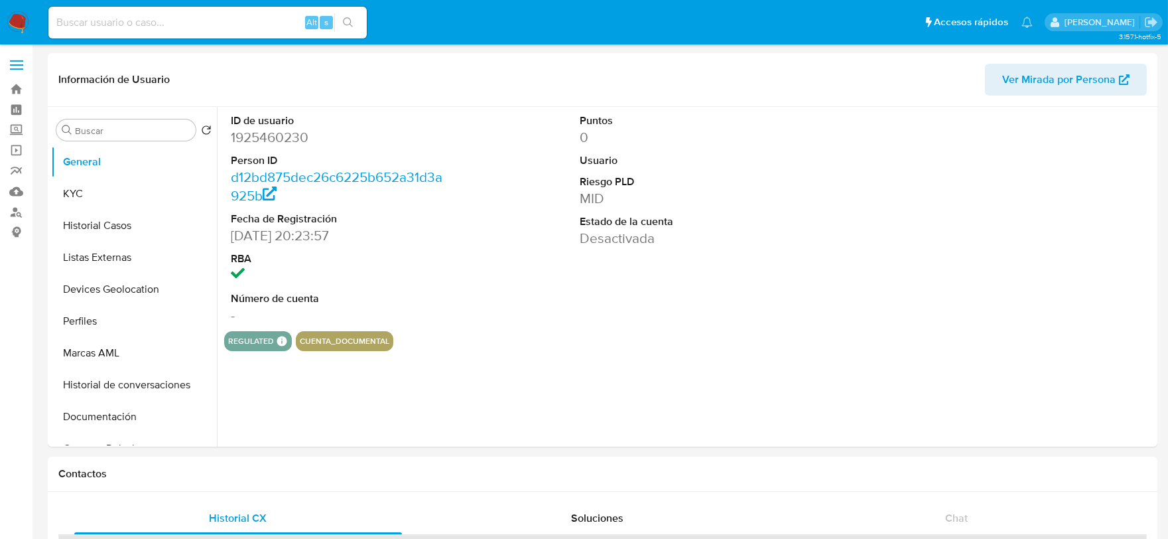
select select "10"
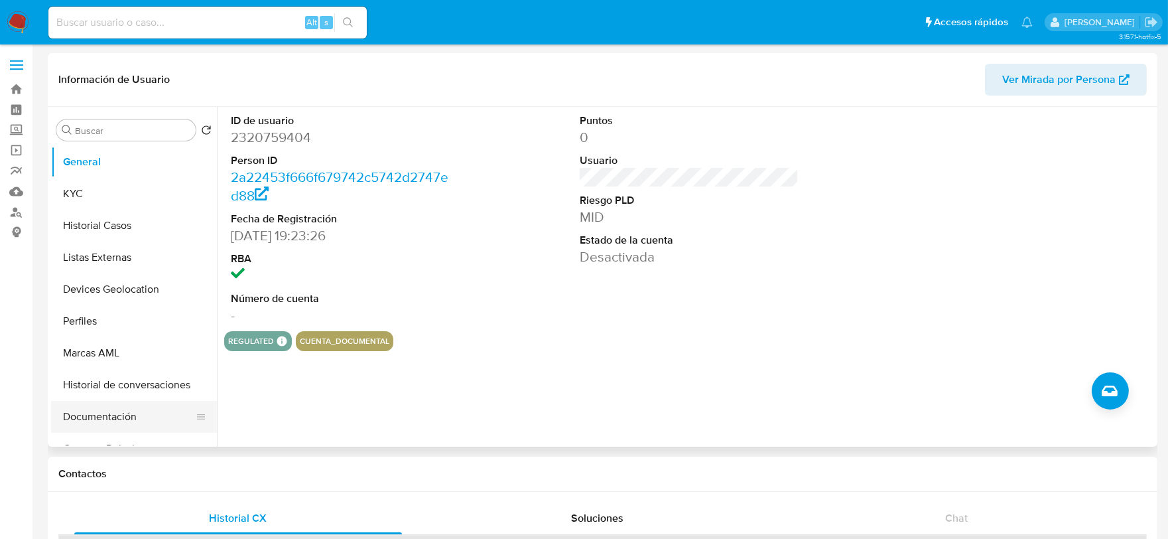
scroll to position [147, 0]
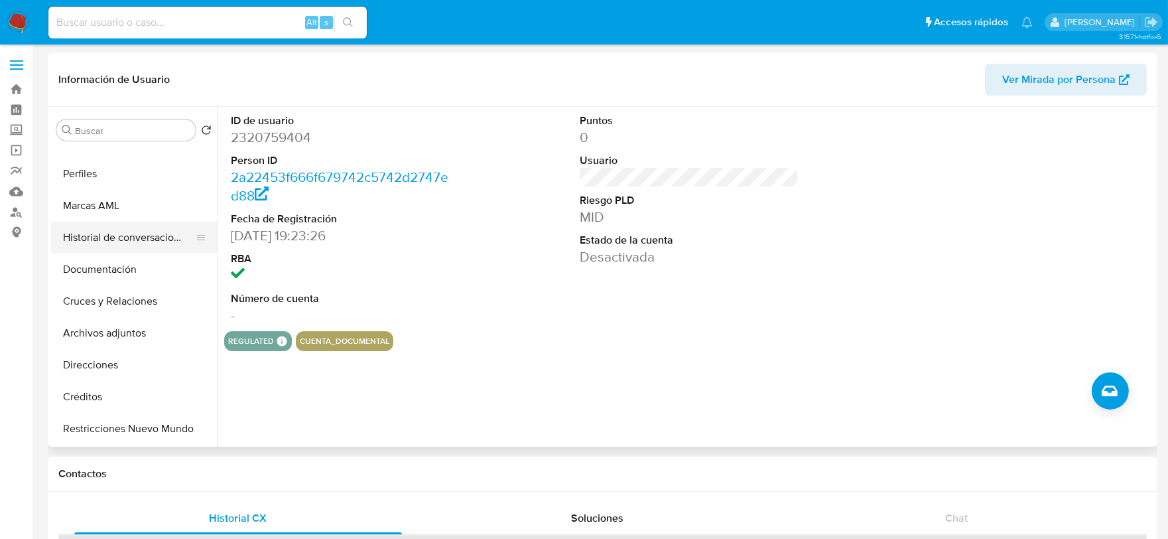
click at [116, 234] on button "Historial de conversaciones" at bounding box center [128, 238] width 155 height 32
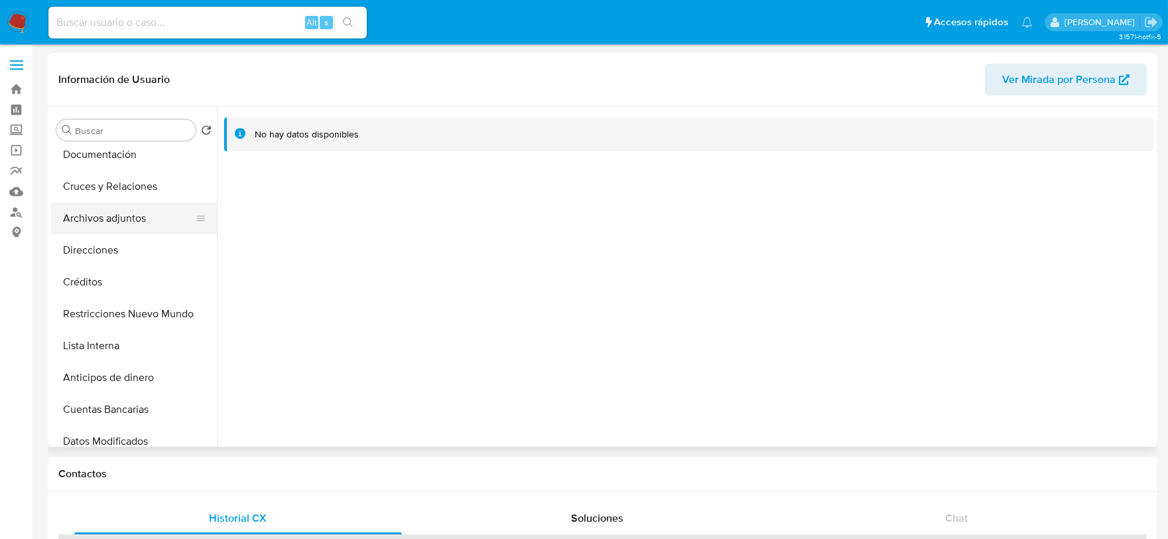
scroll to position [295, 0]
click at [137, 280] on button "Restricciones Nuevo Mundo" at bounding box center [128, 281] width 155 height 32
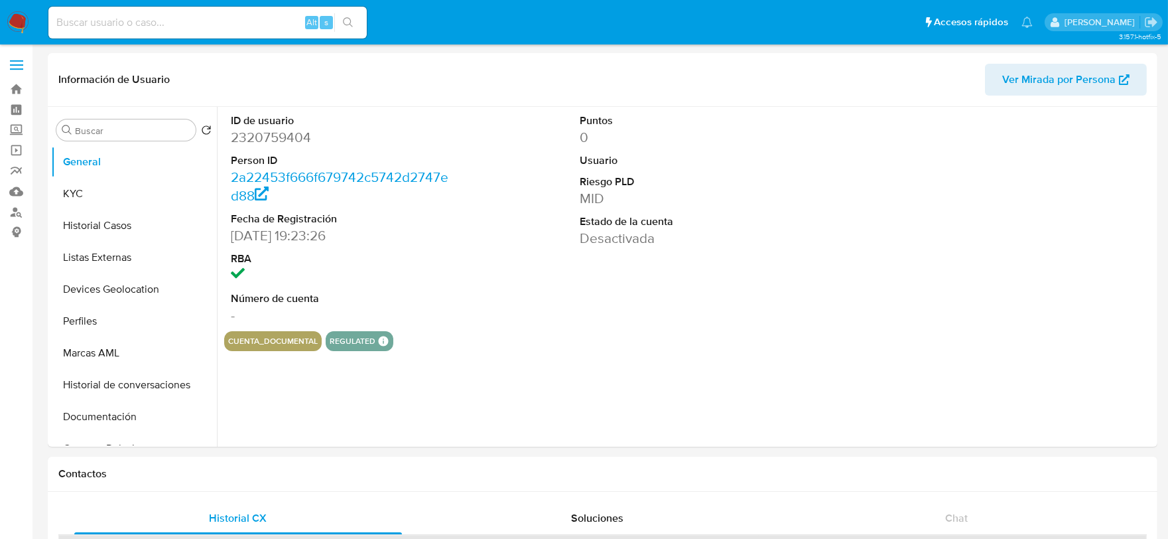
select select "10"
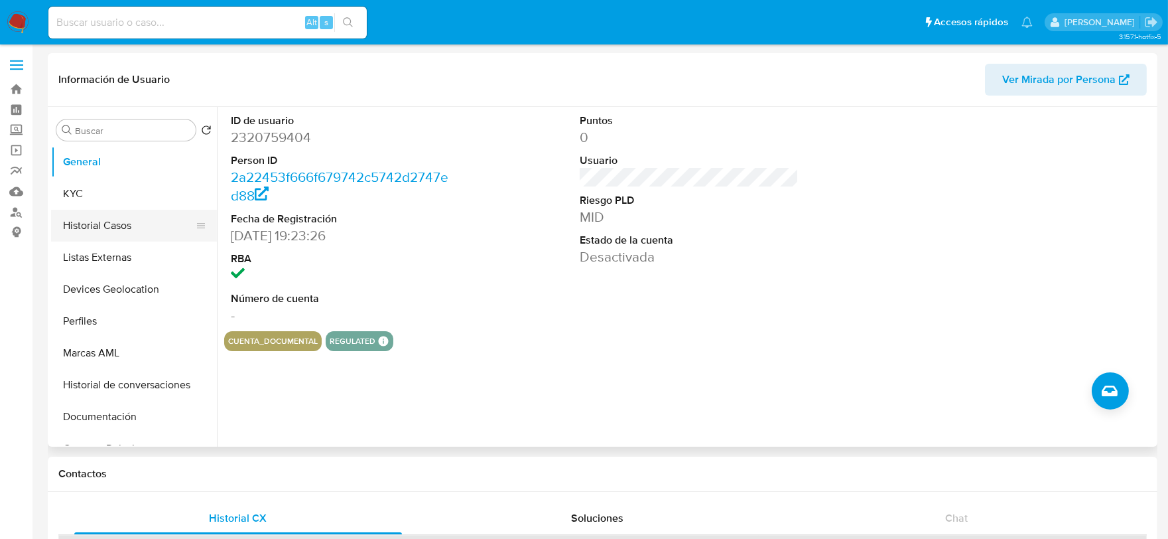
click at [117, 227] on button "Historial Casos" at bounding box center [128, 226] width 155 height 32
select select "10"
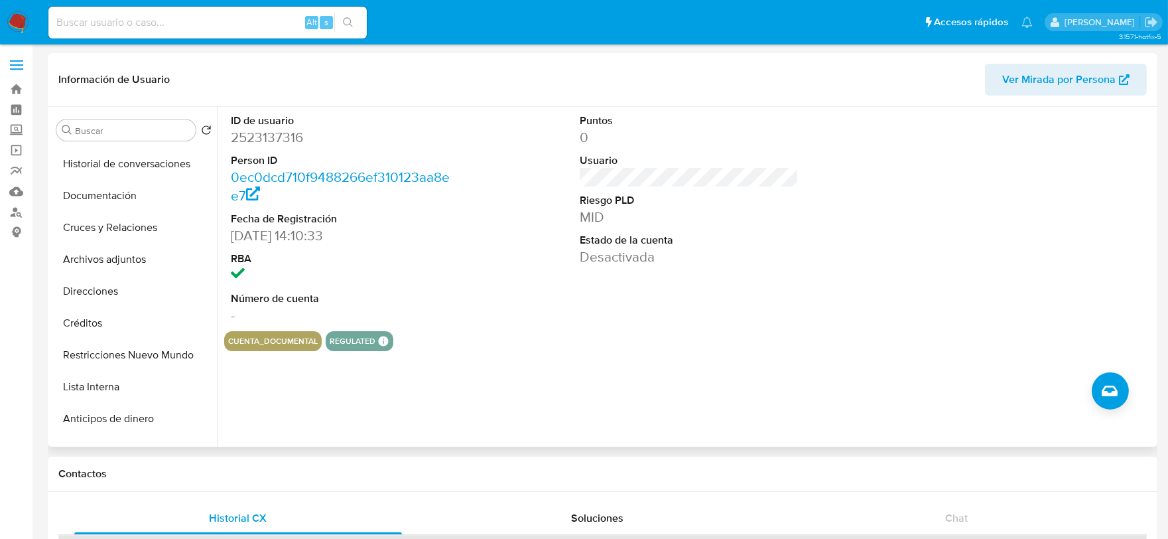
scroll to position [220, 0]
click at [137, 346] on button "Restricciones Nuevo Mundo" at bounding box center [128, 356] width 155 height 32
